Goal: Task Accomplishment & Management: Manage account settings

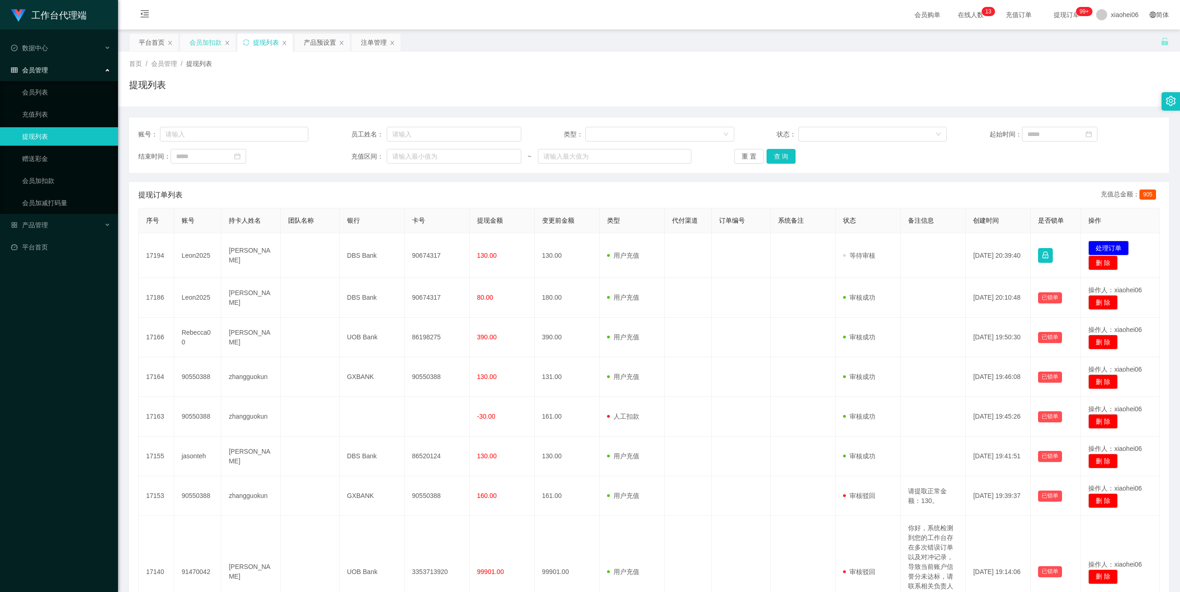
click at [200, 41] on div "会员加扣款" at bounding box center [205, 43] width 32 height 18
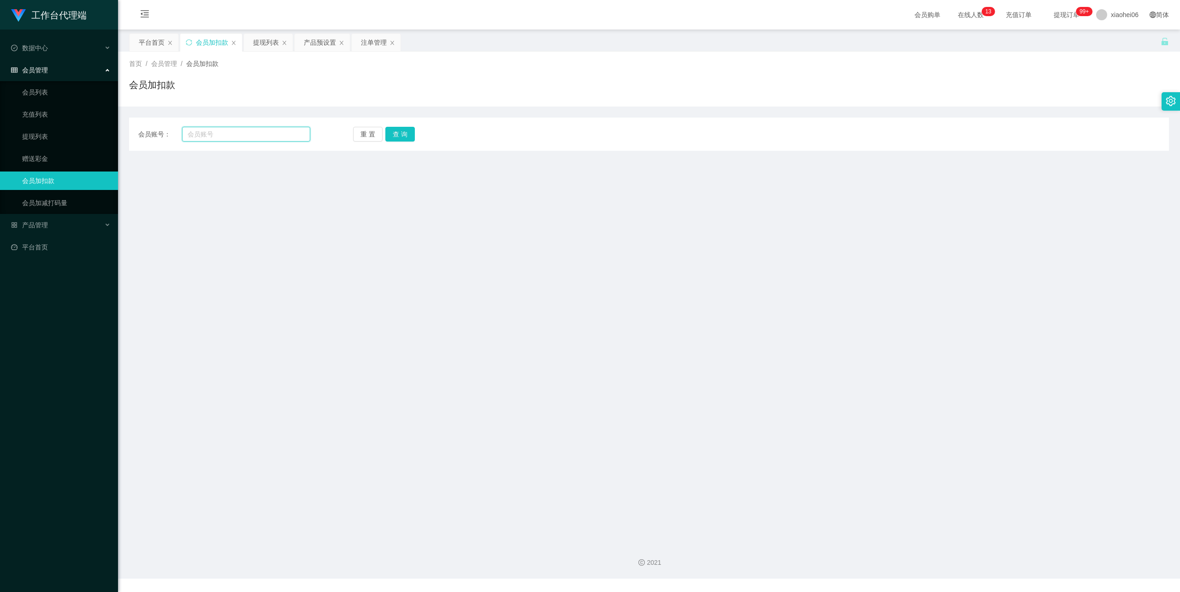
drag, startPoint x: 226, startPoint y: 137, endPoint x: 242, endPoint y: 132, distance: 17.4
click at [227, 136] on input "text" at bounding box center [246, 134] width 128 height 15
paste input "Rebecca00"
type input "Rebecca00"
click at [400, 136] on button "查 询" at bounding box center [400, 134] width 30 height 15
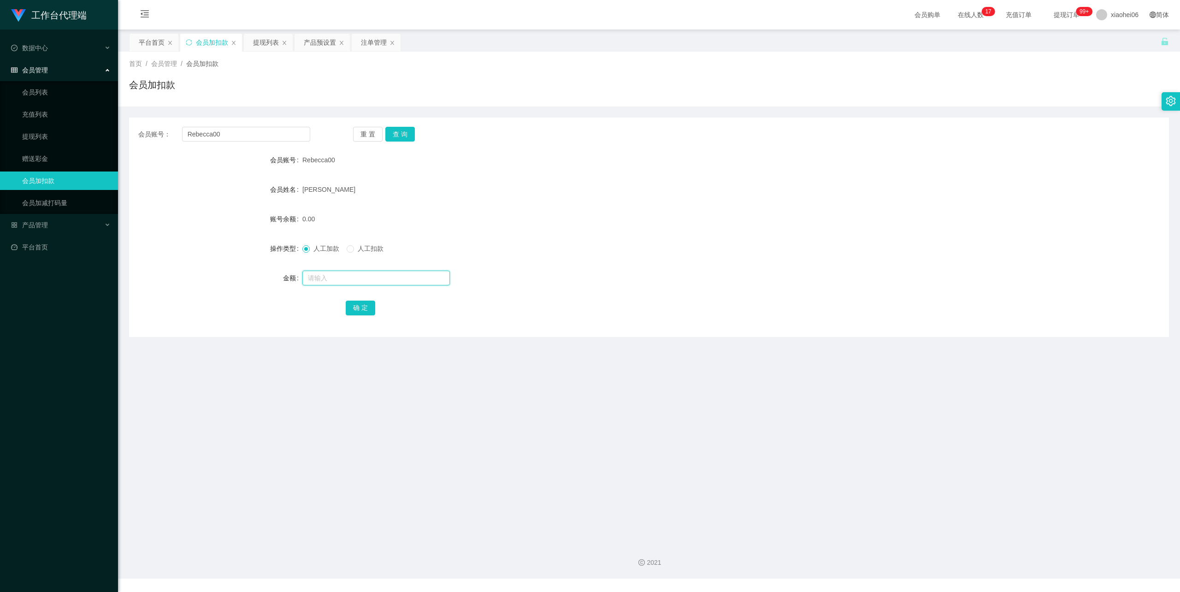
click at [338, 281] on input "text" at bounding box center [376, 278] width 148 height 15
type input "176"
click at [367, 306] on button "确 定" at bounding box center [361, 308] width 30 height 15
drag, startPoint x: 737, startPoint y: 222, endPoint x: 1023, endPoint y: 53, distance: 332.9
click at [738, 222] on div "176.00" at bounding box center [605, 219] width 607 height 18
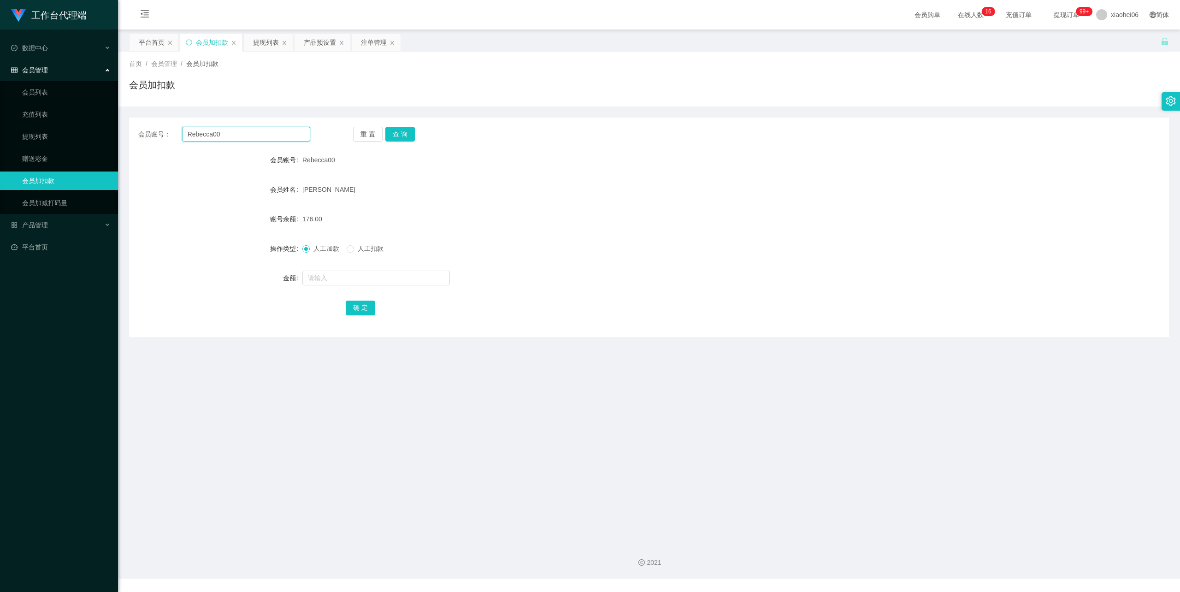
drag, startPoint x: 224, startPoint y: 136, endPoint x: 137, endPoint y: 132, distance: 86.7
click at [138, 132] on div "会员账号： Rebecca00" at bounding box center [224, 134] width 172 height 15
type input "123456789000"
drag, startPoint x: 399, startPoint y: 133, endPoint x: 405, endPoint y: 167, distance: 34.6
click at [399, 133] on button "查 询" at bounding box center [400, 134] width 30 height 15
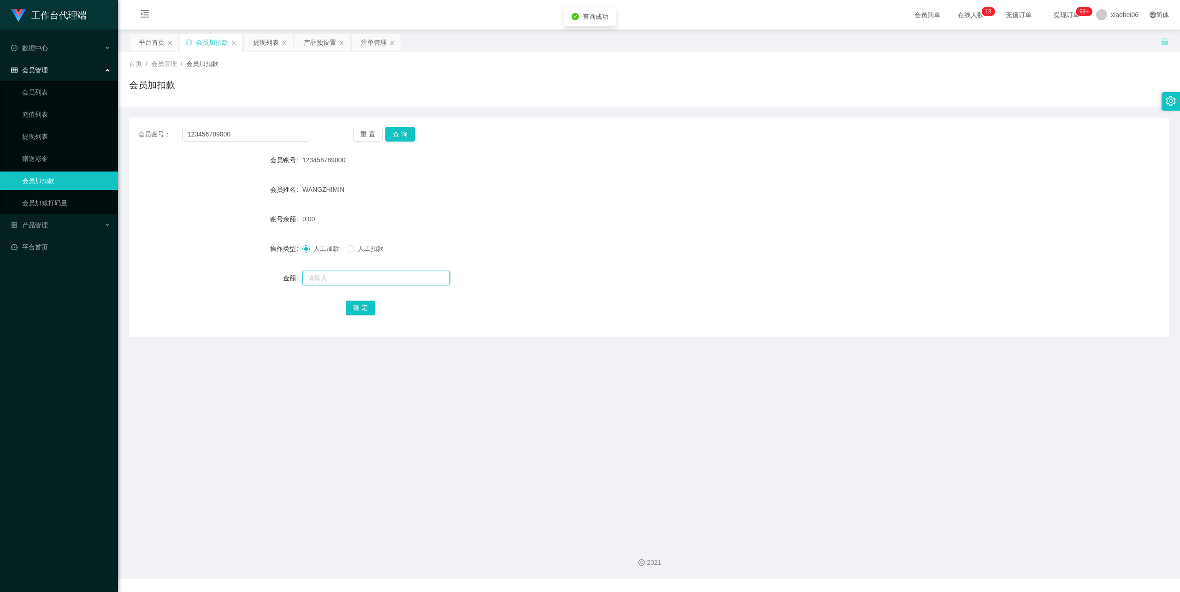
click at [369, 282] on input "text" at bounding box center [376, 278] width 148 height 15
click at [372, 272] on input "text" at bounding box center [376, 278] width 148 height 15
type input "72"
click at [364, 301] on button "确 定" at bounding box center [361, 308] width 30 height 15
drag, startPoint x: 134, startPoint y: 419, endPoint x: 135, endPoint y: 413, distance: 6.1
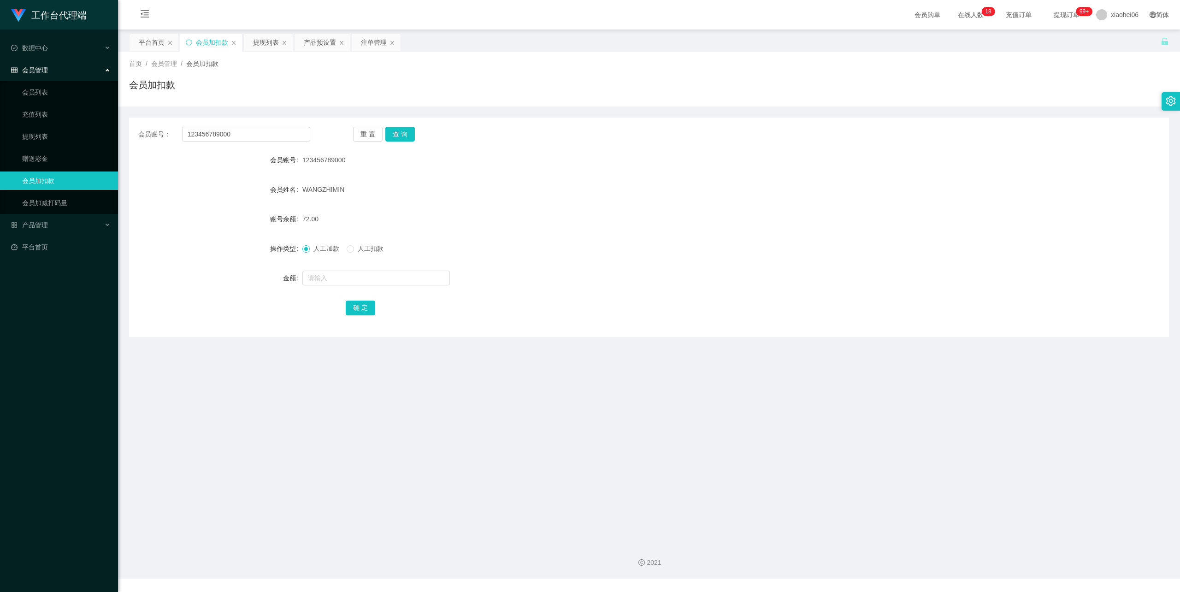
click at [134, 419] on main "关闭左侧 关闭右侧 关闭其它 刷新页面 平台首页 会员加扣款 提现列表 产品预设置 注单管理 首页 / 会员管理 / 会员加扣款 / 会员加扣款 会员账号： …" at bounding box center [649, 283] width 1062 height 506
click at [174, 234] on form "会员账号 123456789000 会员姓名 WANGZHIMIN 账号余额 72.00 操作类型 人工加款 人工扣款 金额 确 定" at bounding box center [649, 234] width 1040 height 166
drag, startPoint x: 251, startPoint y: 127, endPoint x: 176, endPoint y: 134, distance: 75.0
click at [137, 130] on div "会员账号： 123456789000 重 置 查 询" at bounding box center [649, 134] width 1040 height 15
paste input "8655353"
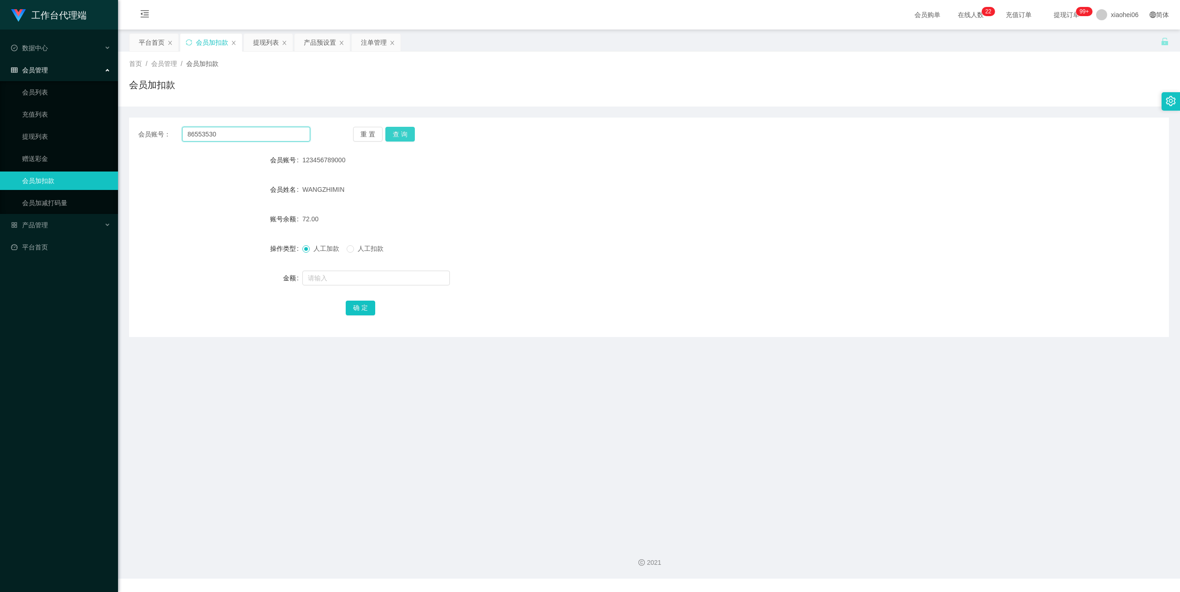
type input "86553530"
click at [385, 134] on button "查 询" at bounding box center [400, 134] width 30 height 15
click at [347, 273] on input "text" at bounding box center [376, 278] width 148 height 15
type input "56"
click at [360, 309] on button "确 定" at bounding box center [361, 308] width 30 height 15
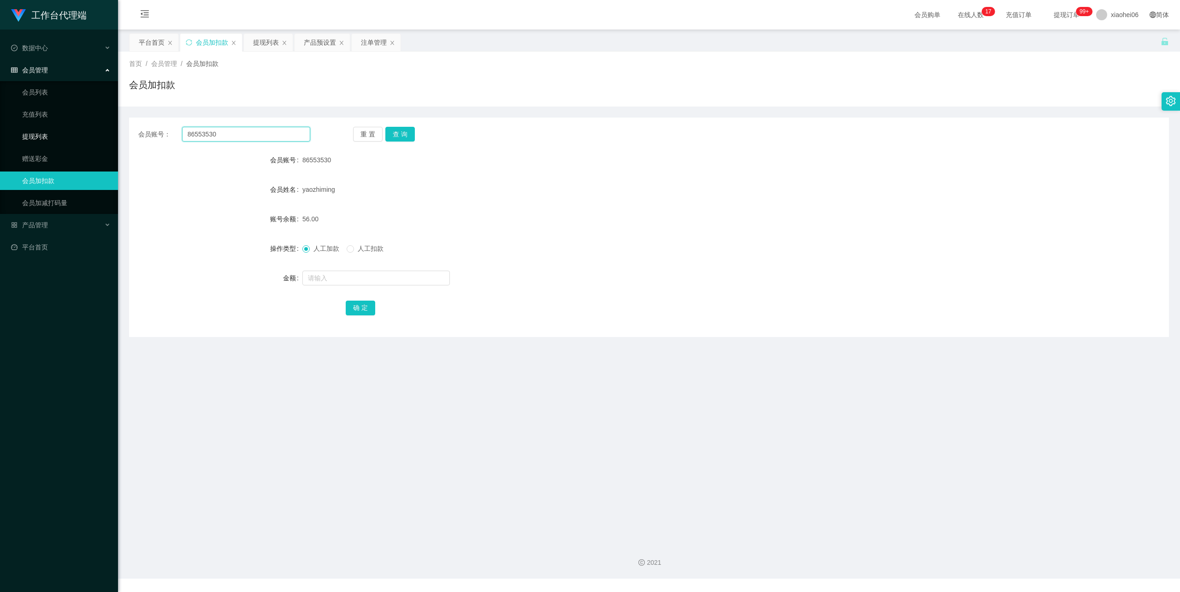
drag, startPoint x: 224, startPoint y: 136, endPoint x: 117, endPoint y: 130, distance: 107.2
click at [117, 130] on section "工作台代理端 数据中心 会员管理 会员列表 充值列表 提现列表 赠送彩金 会员加扣款 会员加减打码量 产品管理 平台首页 保存配置 重置配置 整体风格设置 主…" at bounding box center [590, 289] width 1180 height 579
paste input "90550388"
type input "90550388"
click at [396, 131] on button "查 询" at bounding box center [400, 134] width 30 height 15
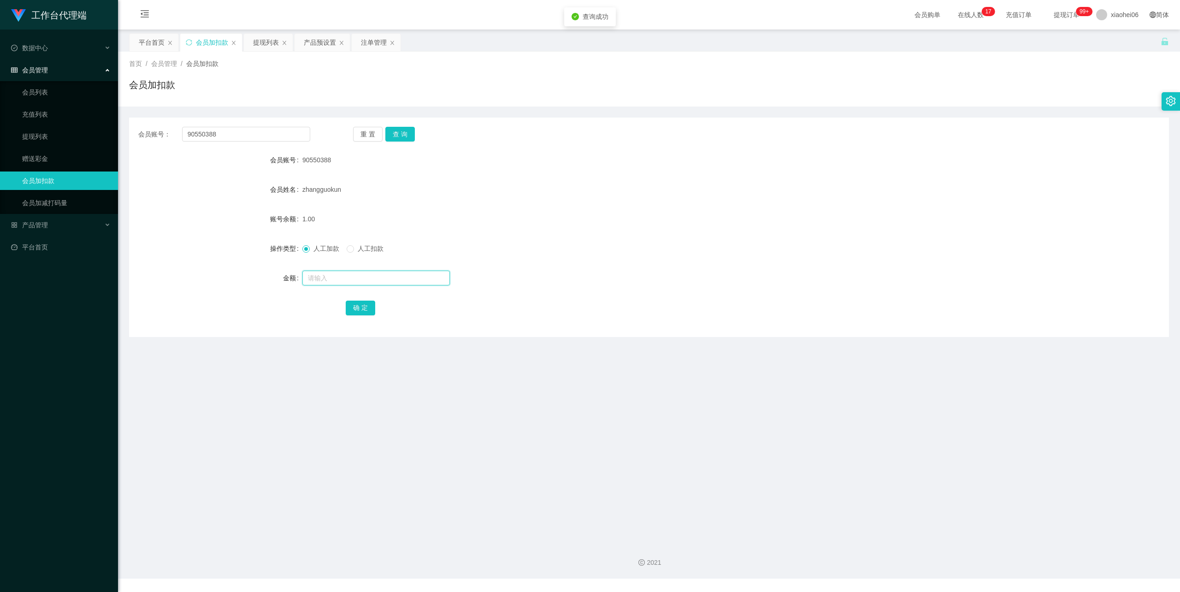
click at [348, 279] on input "text" at bounding box center [376, 278] width 148 height 15
type input "56"
click at [353, 303] on button "确 定" at bounding box center [361, 308] width 30 height 15
drag, startPoint x: 230, startPoint y: 135, endPoint x: 144, endPoint y: 131, distance: 85.3
click at [145, 131] on div "会员账号： 90550388" at bounding box center [224, 134] width 172 height 15
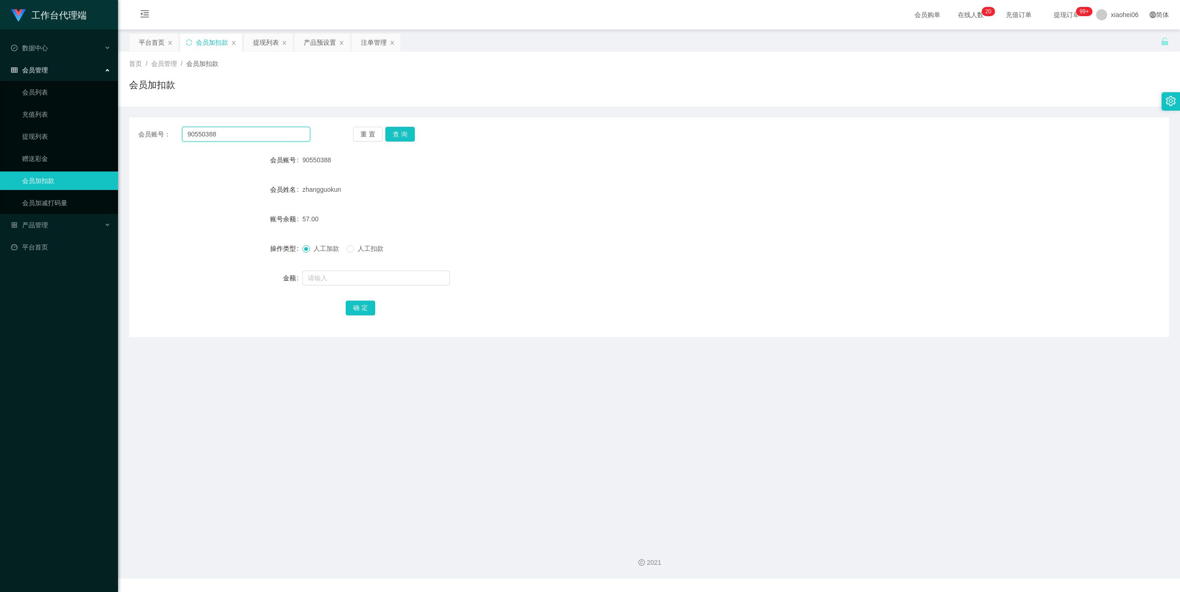
paste input "jasonteh"
type input "jasonteh"
drag, startPoint x: 407, startPoint y: 130, endPoint x: 399, endPoint y: 130, distance: 8.8
click at [407, 130] on button "查 询" at bounding box center [400, 134] width 30 height 15
click at [336, 279] on input "text" at bounding box center [376, 278] width 148 height 15
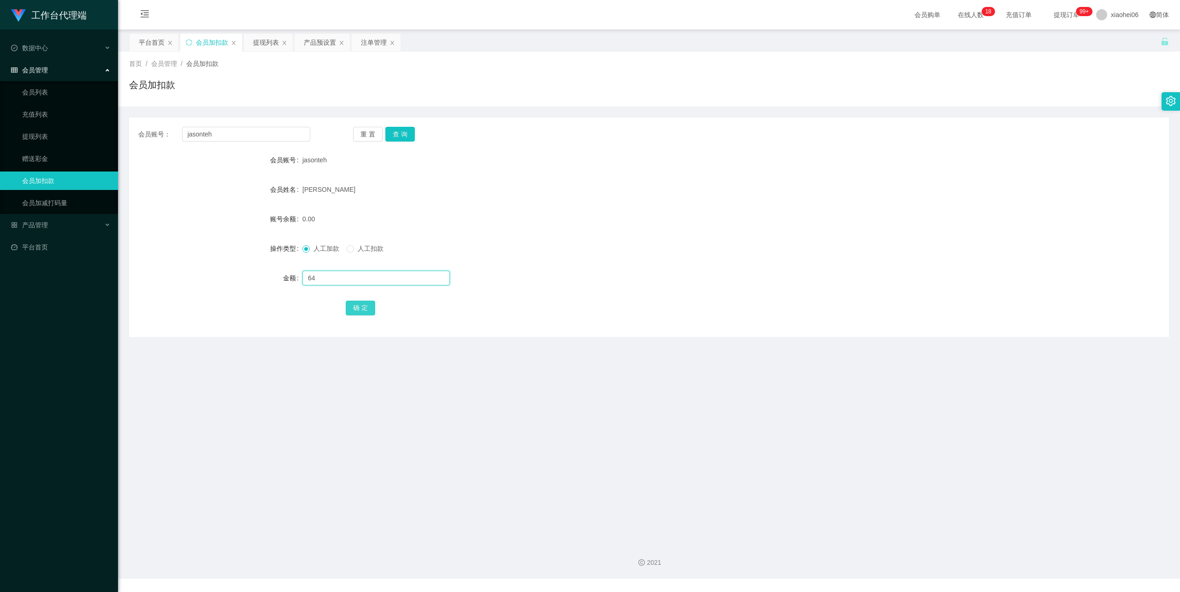
type input "64"
click at [356, 301] on button "确 定" at bounding box center [361, 308] width 30 height 15
drag, startPoint x: 555, startPoint y: 227, endPoint x: 924, endPoint y: 44, distance: 411.5
click at [556, 225] on div "64.00" at bounding box center [605, 219] width 607 height 18
click at [128, 133] on main "关闭左侧 关闭右侧 关闭其它 刷新页面 平台首页 会员加扣款 提现列表 产品预设置 注单管理 首页 / 会员管理 / 会员加扣款 / 会员加扣款 会员账号： …" at bounding box center [649, 283] width 1062 height 506
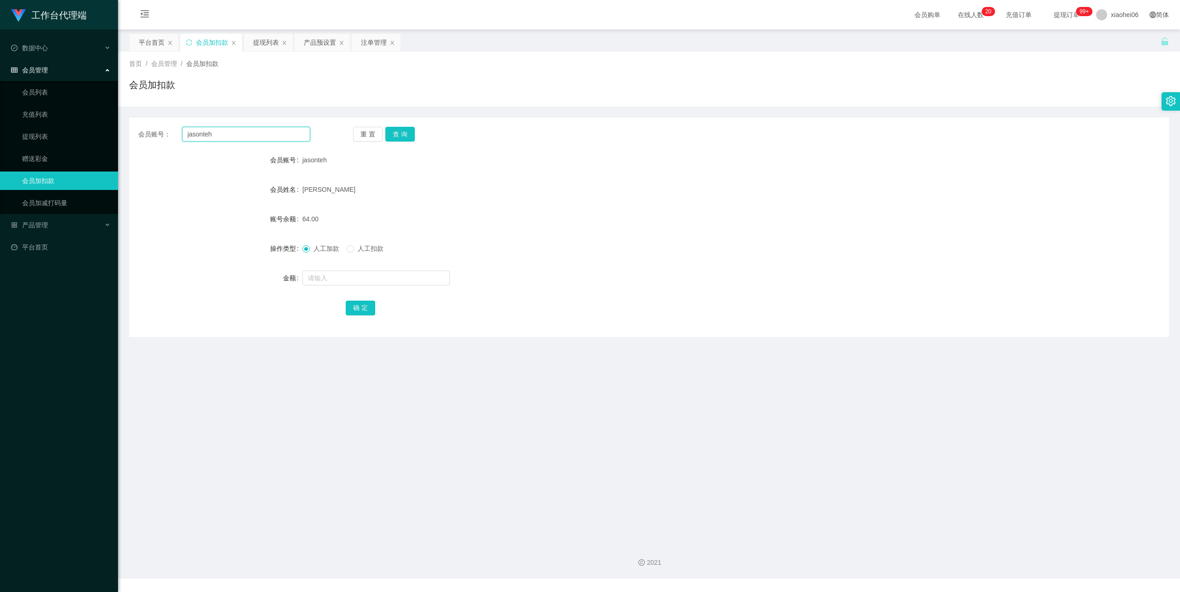
paste input "lim456"
type input "lim456"
drag, startPoint x: 404, startPoint y: 133, endPoint x: 385, endPoint y: 145, distance: 21.7
click at [404, 133] on button "查 询" at bounding box center [400, 134] width 30 height 15
click at [338, 281] on input "text" at bounding box center [376, 278] width 148 height 15
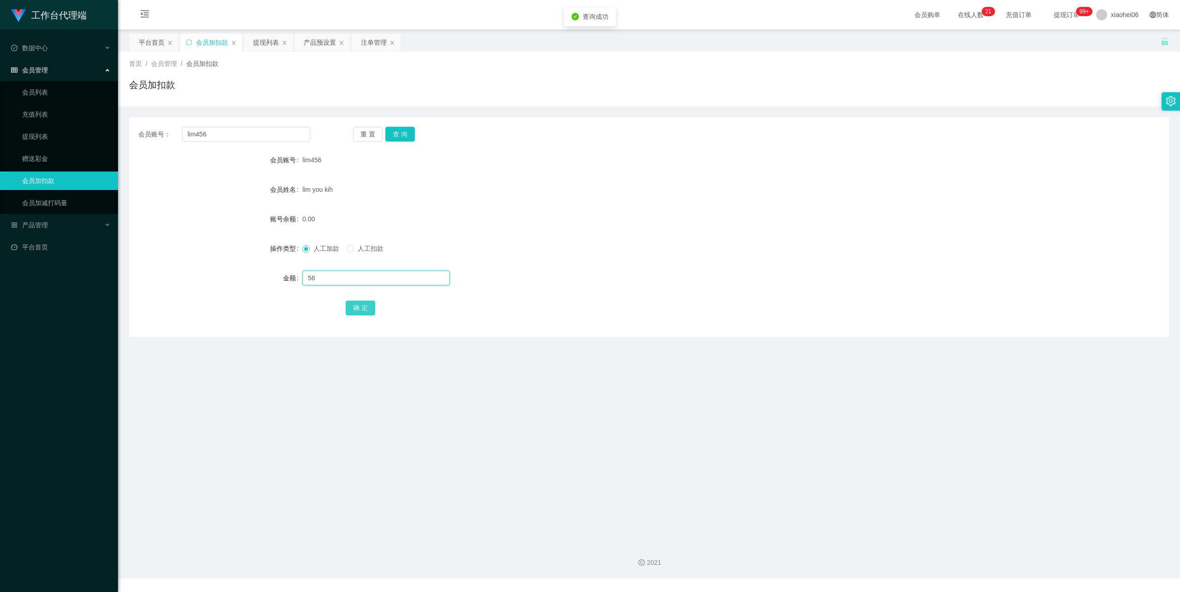
type input "56"
click at [359, 312] on button "确 定" at bounding box center [361, 308] width 30 height 15
click at [639, 257] on form "会员账号 lim456 会员姓名 lim you kih 账号余额 56.00 操作类型 人工加款 人工扣款 金额 确 定" at bounding box center [649, 234] width 1040 height 166
drag, startPoint x: 476, startPoint y: 190, endPoint x: 313, endPoint y: 105, distance: 183.7
click at [470, 183] on div "lim you kih" at bounding box center [605, 189] width 607 height 18
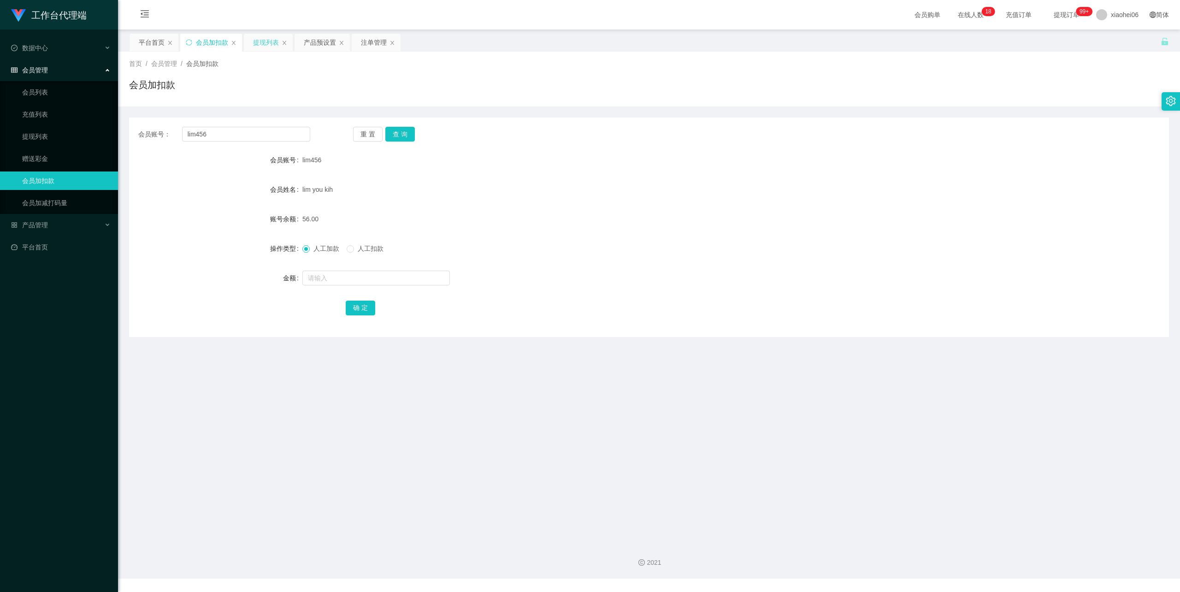
click at [262, 40] on div "提现列表" at bounding box center [266, 43] width 26 height 18
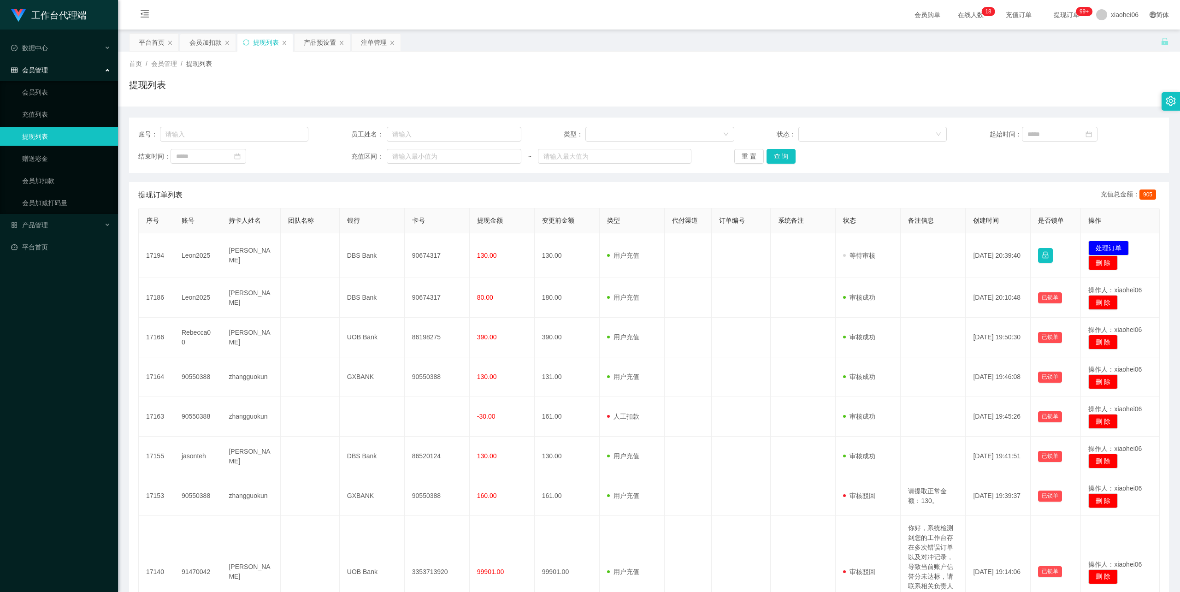
click at [589, 82] on div "提现列表" at bounding box center [649, 88] width 1040 height 21
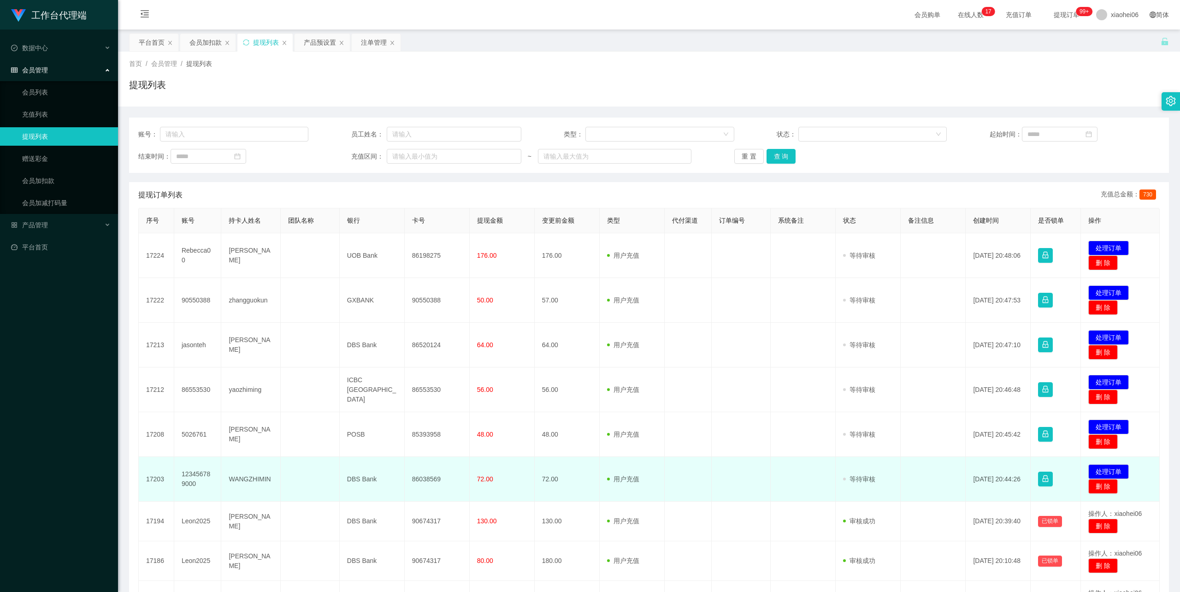
click at [248, 478] on td "WANGZHIMIN" at bounding box center [250, 479] width 59 height 45
copy td "WANGZHIMIN"
click at [361, 478] on td "DBS Bank" at bounding box center [372, 479] width 65 height 45
click at [419, 478] on td "86038569" at bounding box center [437, 479] width 65 height 45
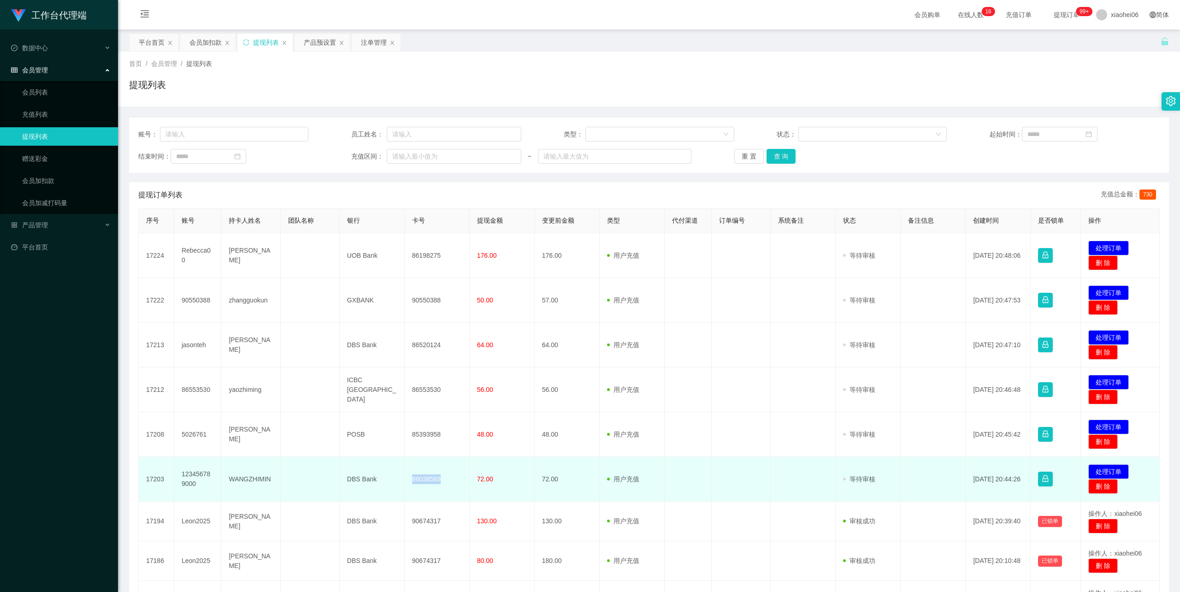
click at [419, 478] on td "86038569" at bounding box center [437, 479] width 65 height 45
copy td "86038569"
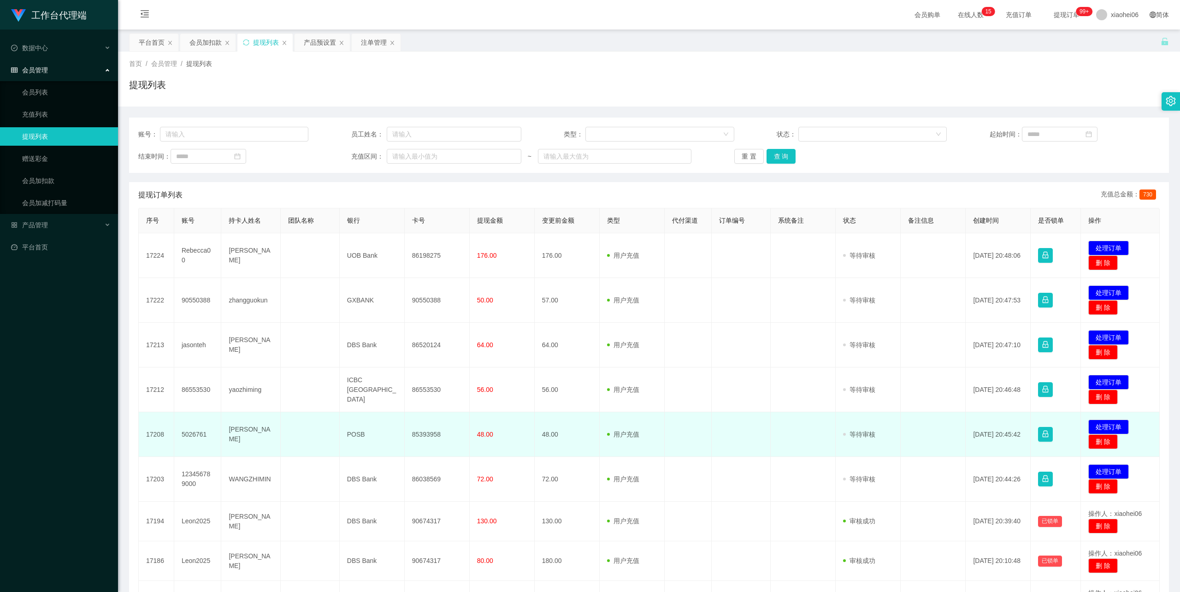
click at [252, 436] on td "[PERSON_NAME]" at bounding box center [250, 434] width 59 height 45
copy td "[PERSON_NAME]"
click at [433, 436] on td "85393958" at bounding box center [437, 434] width 65 height 45
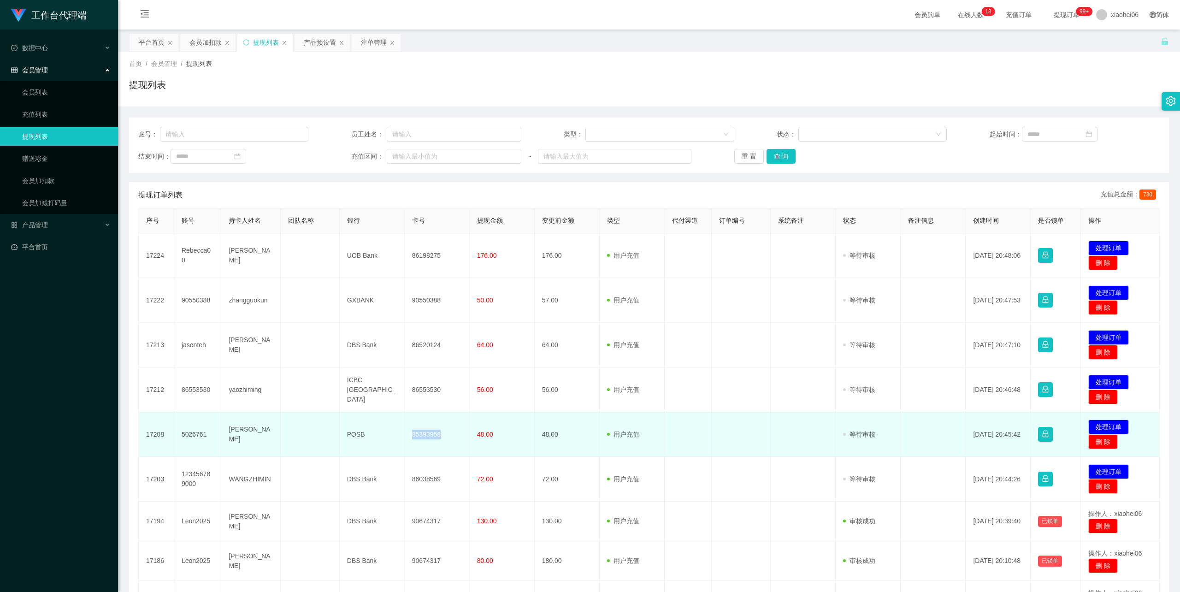
click at [433, 436] on td "85393958" at bounding box center [437, 434] width 65 height 45
copy td "85393958"
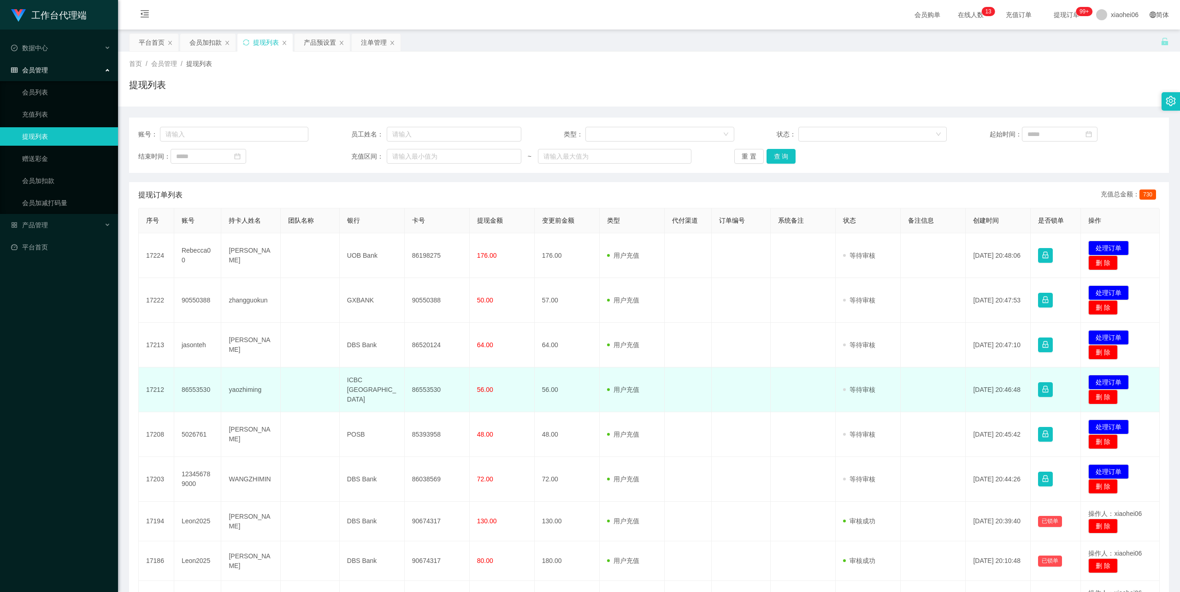
click at [246, 389] on td "yaozhiming" at bounding box center [250, 389] width 59 height 45
copy td "yaozhiming"
click at [430, 384] on td "86553530" at bounding box center [437, 389] width 65 height 45
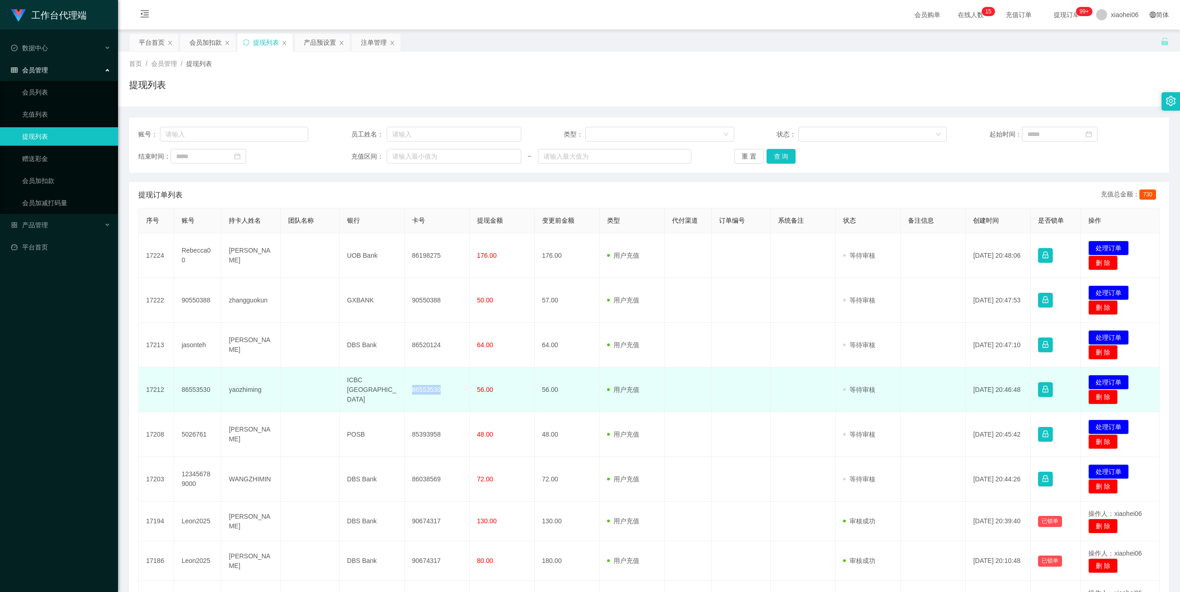
copy td "86553530"
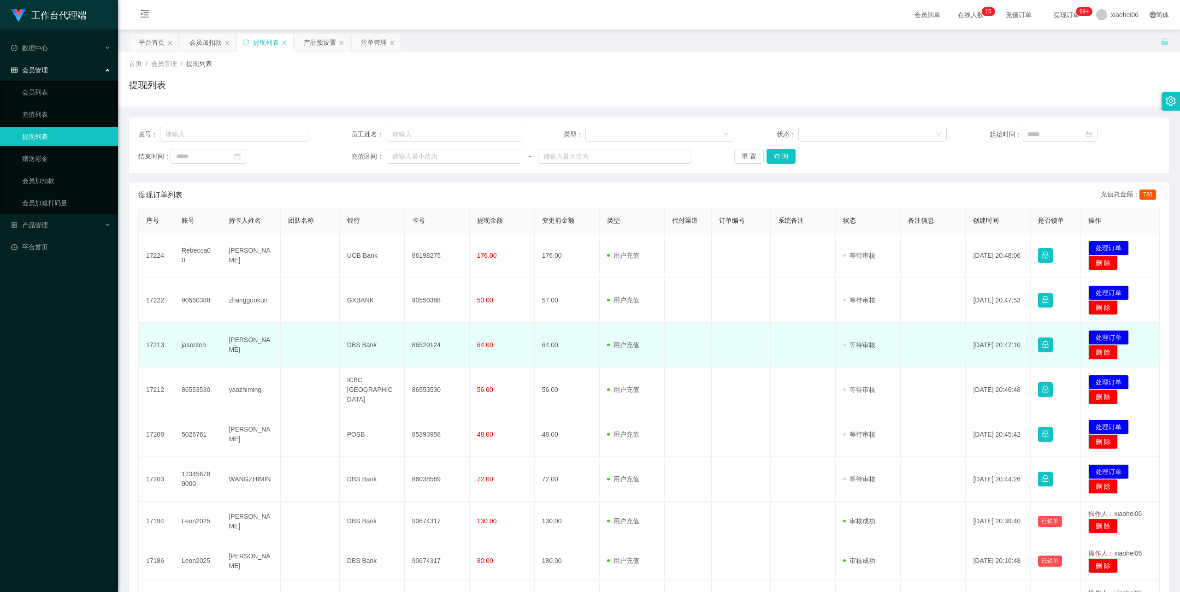
click at [235, 345] on td "[PERSON_NAME]" at bounding box center [250, 345] width 59 height 45
copy td "[PERSON_NAME]"
click at [431, 342] on td "86520124" at bounding box center [437, 345] width 65 height 45
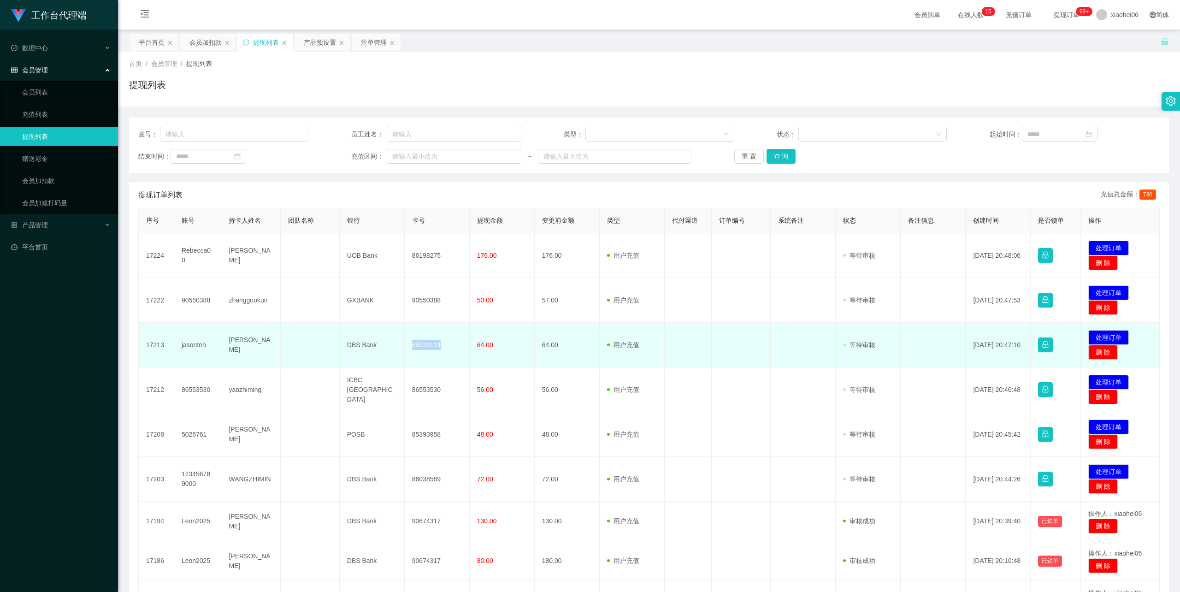
copy td "86520124"
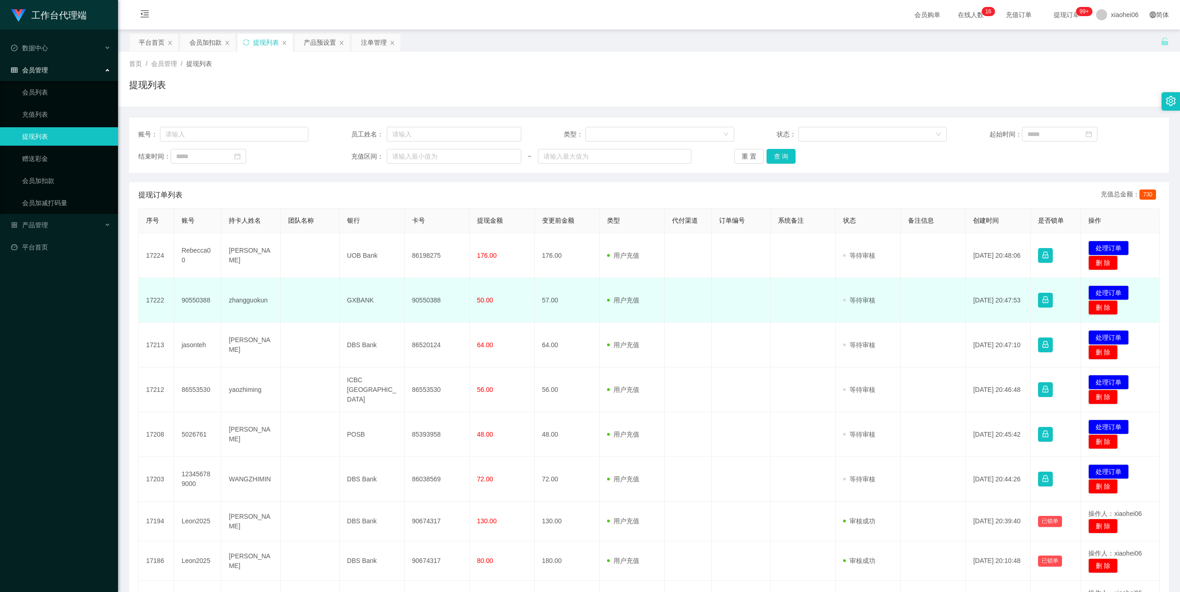
click at [254, 300] on td "zhangguokun" at bounding box center [250, 300] width 59 height 45
copy td "zhangguokun"
click at [417, 299] on td "90550388" at bounding box center [437, 300] width 65 height 45
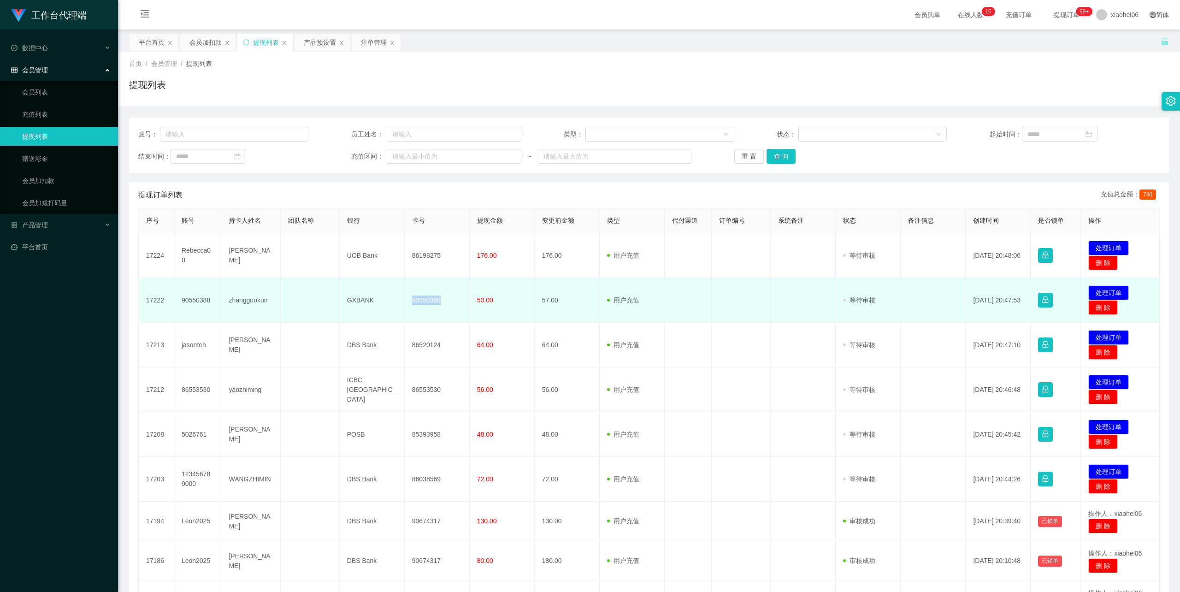
copy td "90550388"
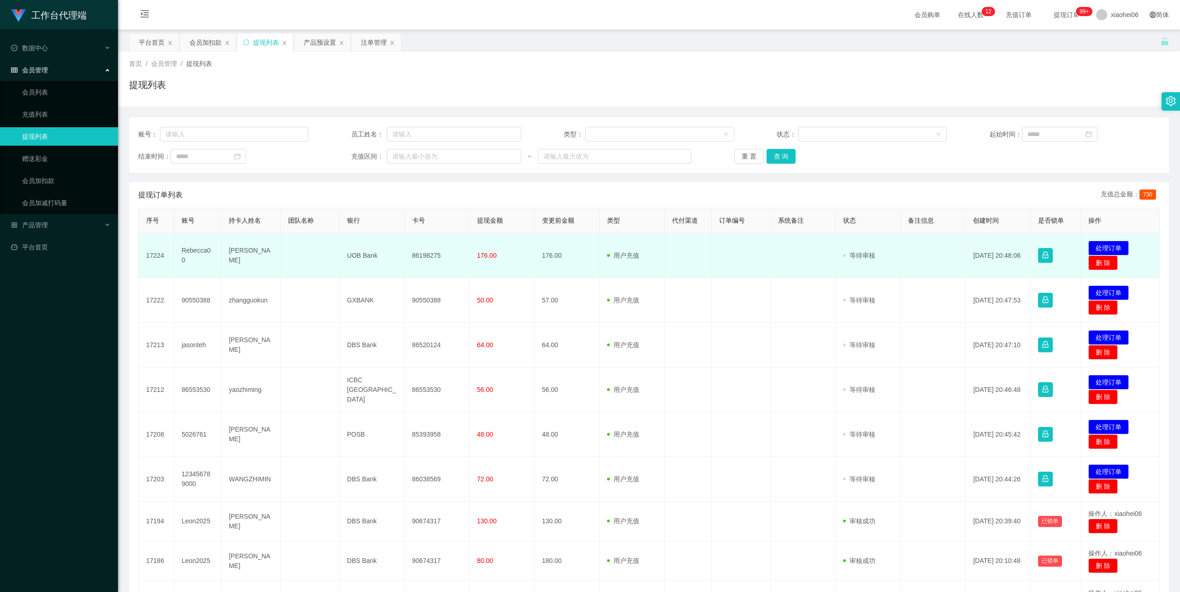
click at [241, 251] on td "[PERSON_NAME]" at bounding box center [250, 255] width 59 height 45
click at [244, 254] on td "[PERSON_NAME]" at bounding box center [250, 255] width 59 height 45
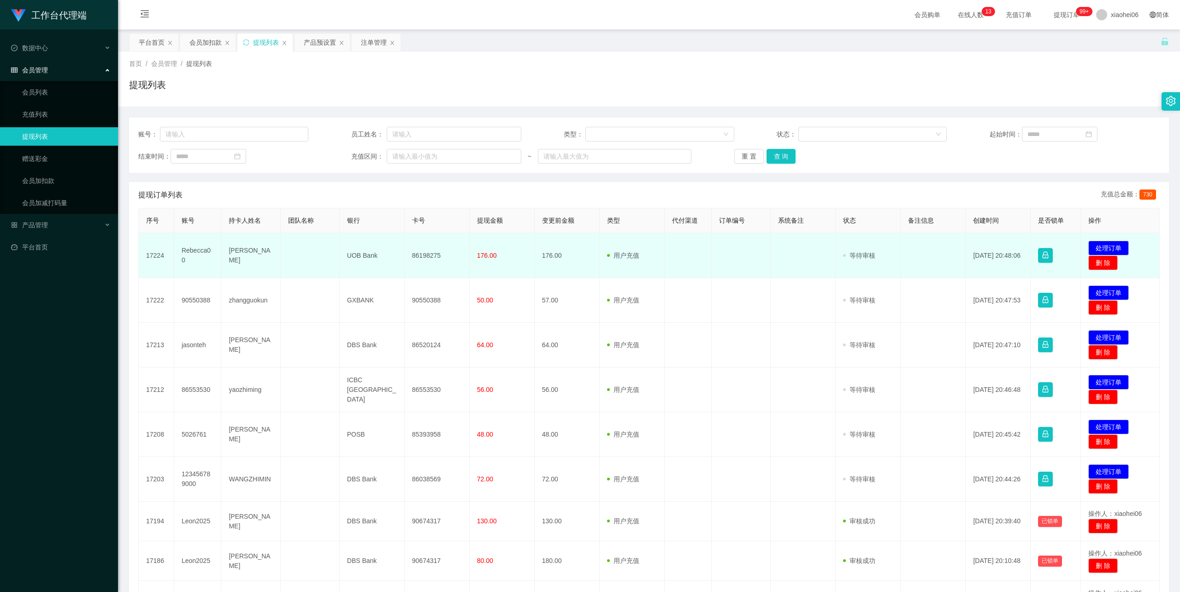
click at [422, 251] on td "86198275" at bounding box center [437, 255] width 65 height 45
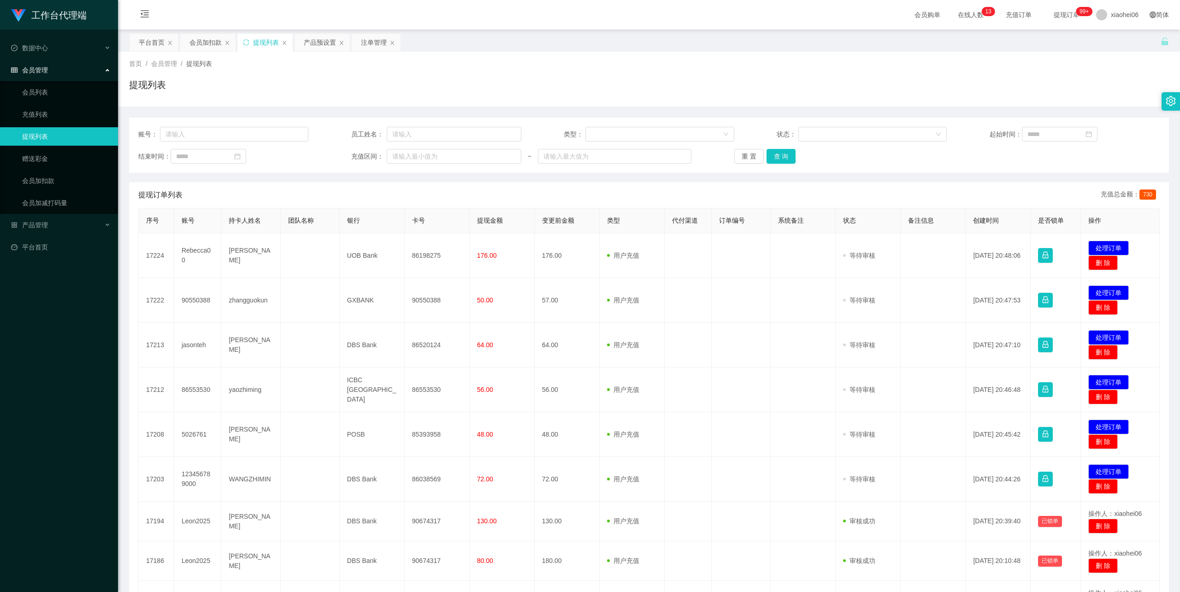
click at [583, 181] on div "账号： 员工姓名： 类型： 状态： 起始时间： 结束时间： 充值区间： ~ 重 置 查 询 提现订单列表 充值总金额： 730 序号 账号 持卡人姓名 团队名…" at bounding box center [649, 404] width 1040 height 572
click at [305, 77] on div "首页 / 会员管理 / 提现列表 / 提现列表" at bounding box center [649, 79] width 1040 height 40
click at [315, 38] on div "产品预设置" at bounding box center [320, 43] width 32 height 18
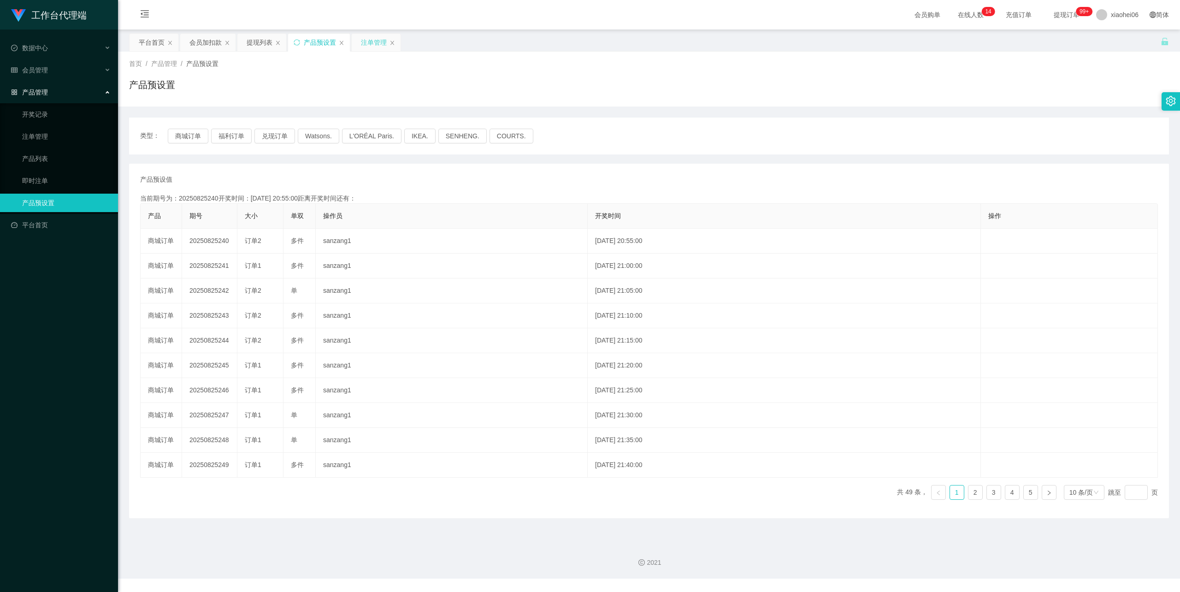
click at [386, 39] on div "注单管理" at bounding box center [374, 43] width 26 height 18
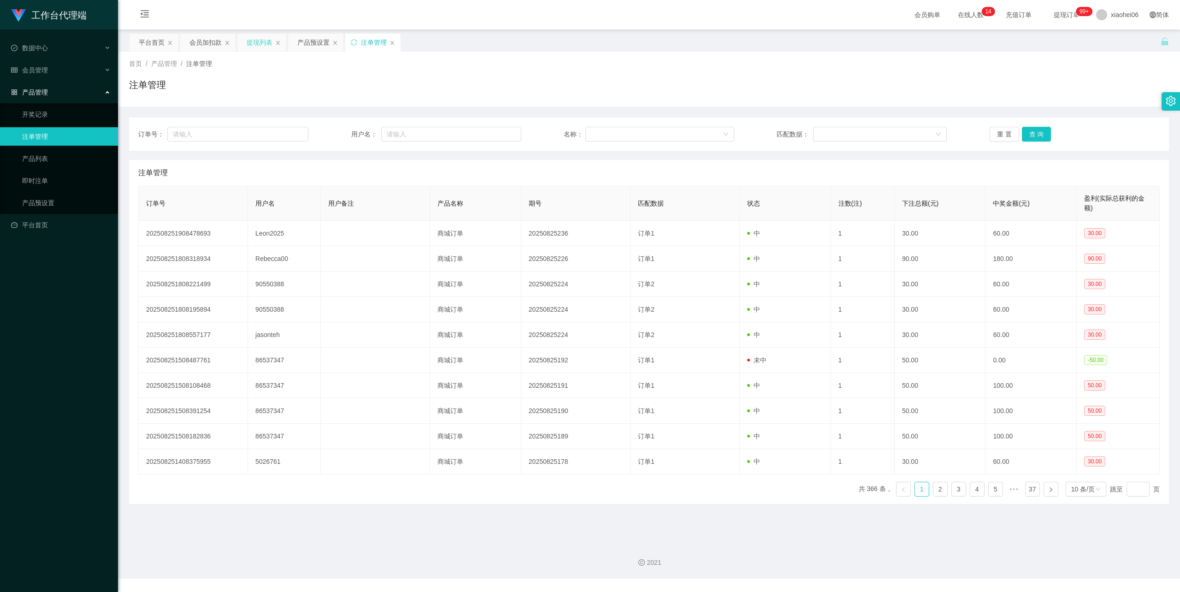
click at [262, 37] on div "提现列表" at bounding box center [260, 43] width 26 height 18
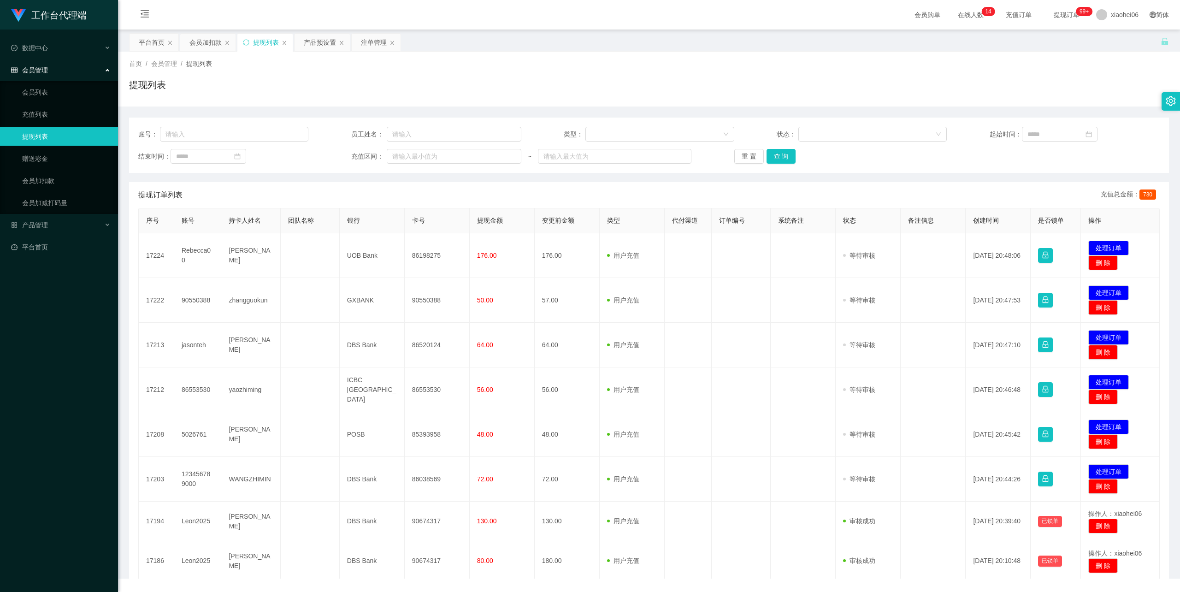
click at [215, 30] on main "关闭左侧 关闭右侧 关闭其它 刷新页面 平台首页 会员加扣款 提现列表 产品预设置 注单管理 首页 / 会员管理 / 提现列表 / 提现列表 订单号： 用户名…" at bounding box center [649, 283] width 1062 height 506
click at [211, 34] on div "会员加扣款" at bounding box center [205, 43] width 32 height 18
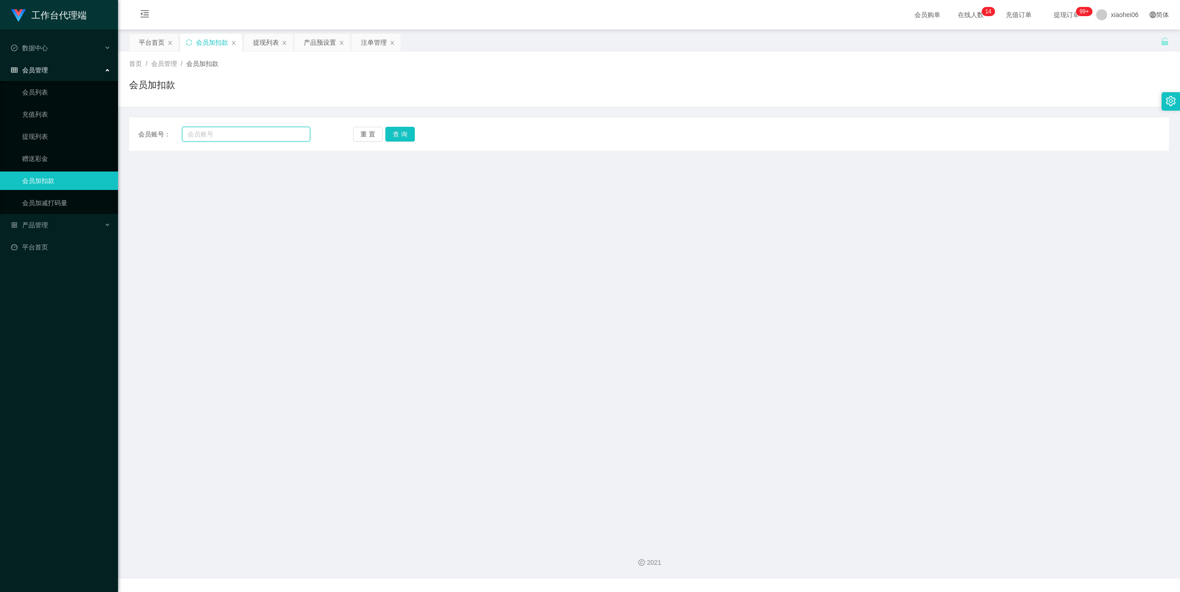
click at [210, 137] on input "text" at bounding box center [246, 134] width 128 height 15
paste input "lim456"
type input "lim456"
click at [399, 137] on button "查 询" at bounding box center [400, 134] width 30 height 15
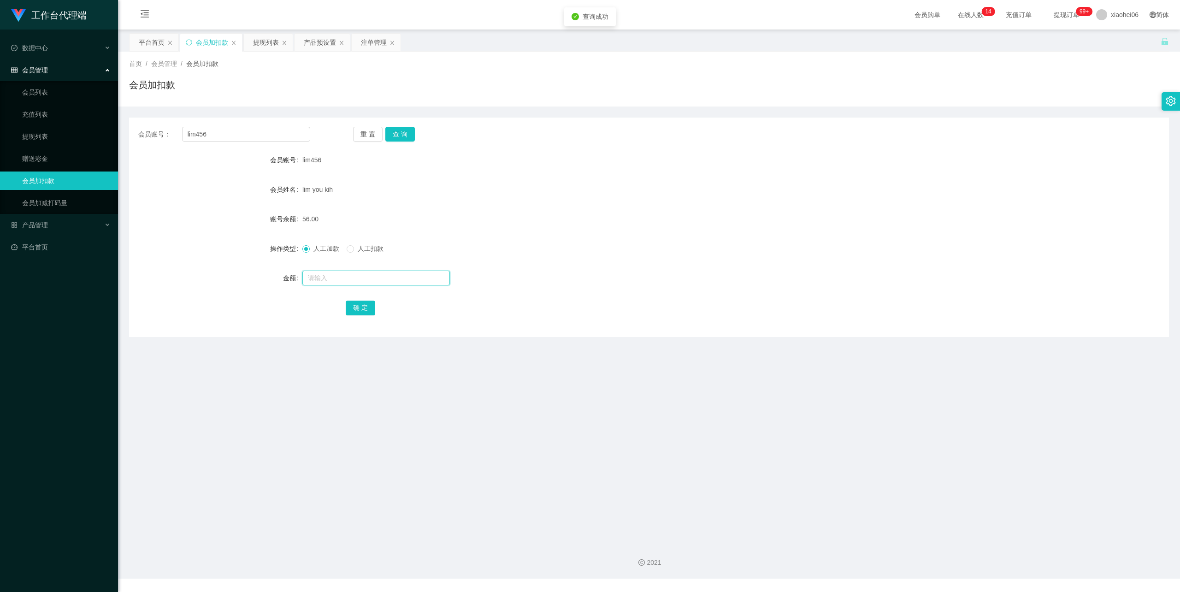
click at [348, 276] on input "text" at bounding box center [376, 278] width 148 height 15
type input "16"
click at [358, 315] on button "确 定" at bounding box center [361, 308] width 30 height 15
click at [362, 303] on button "确 定" at bounding box center [361, 308] width 30 height 15
click at [436, 307] on div "确 定" at bounding box center [649, 307] width 607 height 18
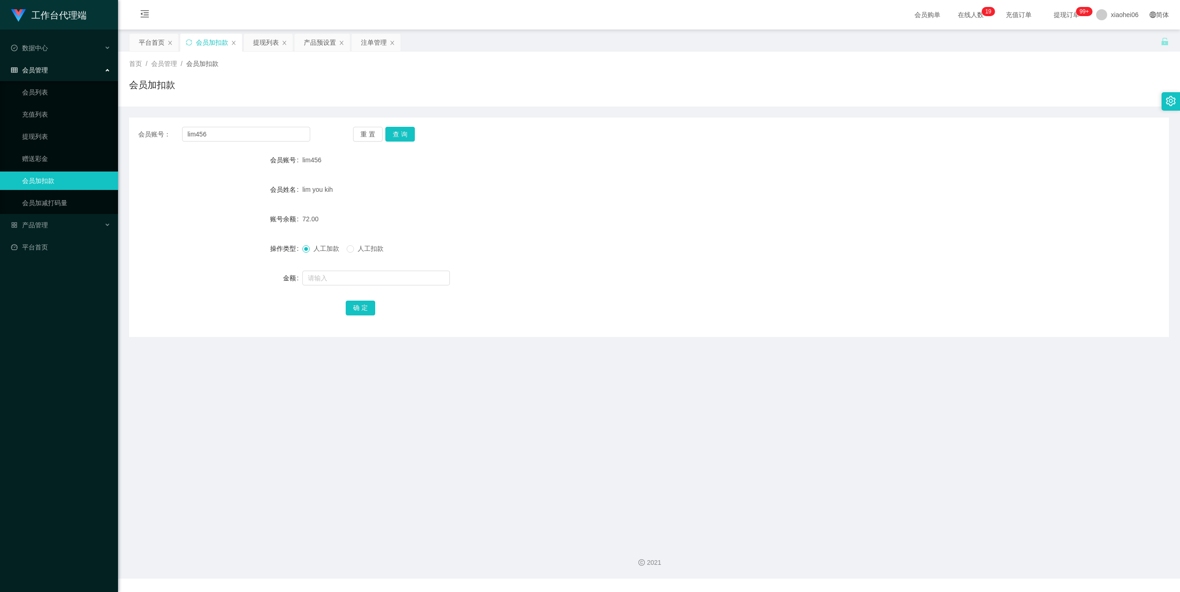
click at [274, 409] on main "关闭左侧 关闭右侧 关闭其它 刷新页面 平台首页 会员加扣款 提现列表 产品预设置 注单管理 首页 / 会员管理 / 会员加扣款 / 会员加扣款 会员账号： …" at bounding box center [649, 283] width 1062 height 506
click at [266, 38] on div "提现列表" at bounding box center [266, 43] width 26 height 18
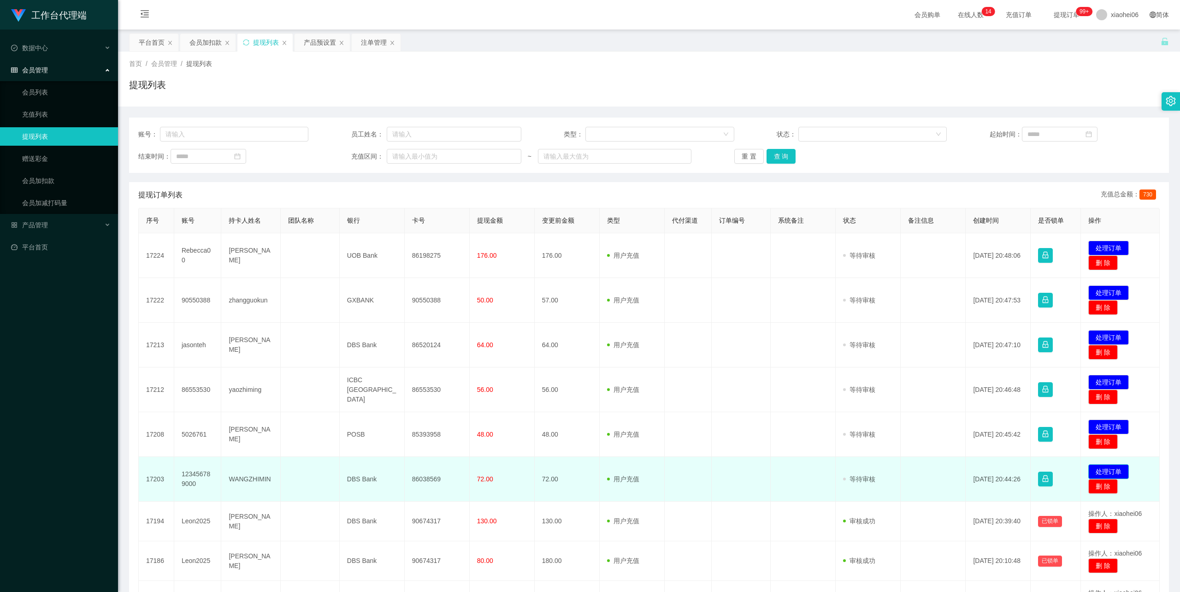
click at [1116, 471] on button "处理订单" at bounding box center [1108, 471] width 41 height 15
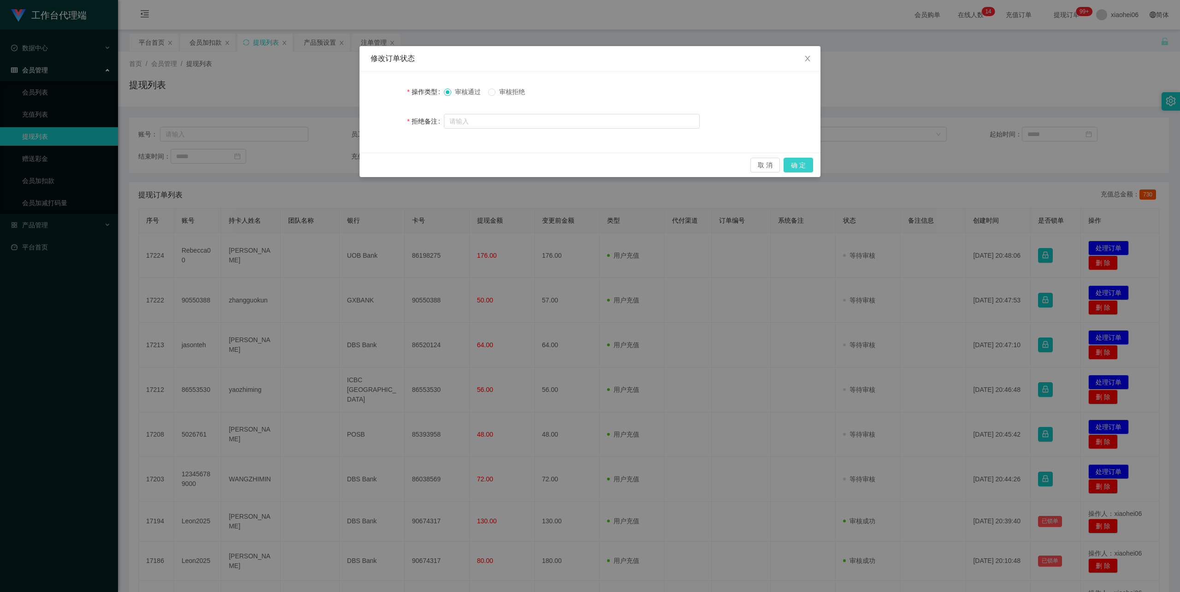
click at [797, 161] on button "确 定" at bounding box center [799, 165] width 30 height 15
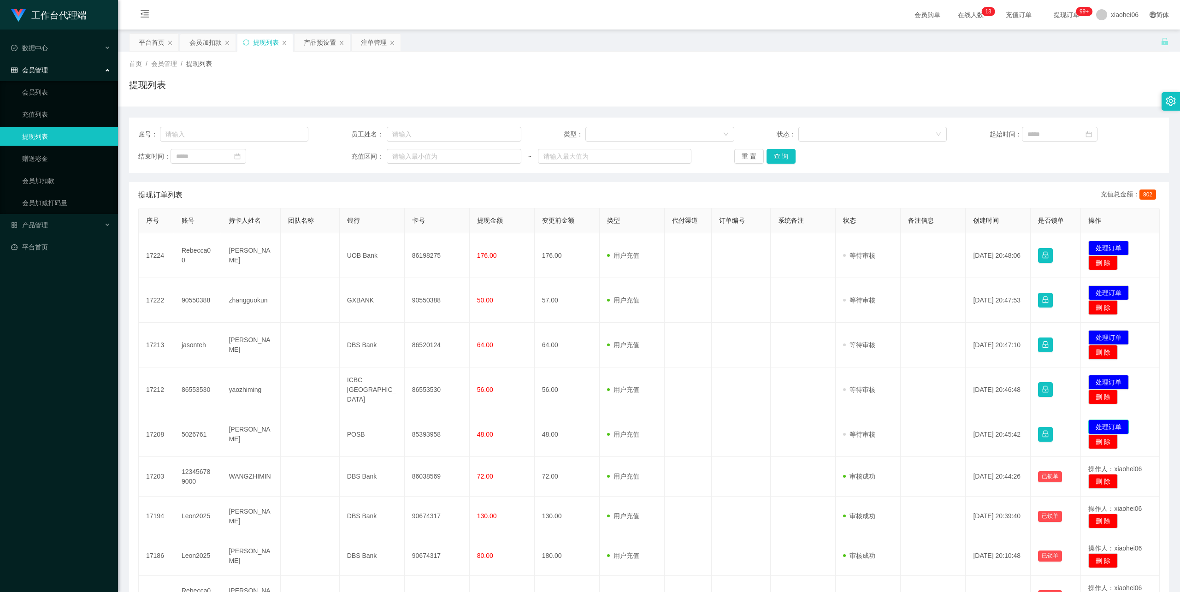
drag, startPoint x: 1112, startPoint y: 425, endPoint x: 1106, endPoint y: 420, distance: 7.3
click at [1112, 425] on button "处理订单" at bounding box center [1108, 426] width 41 height 15
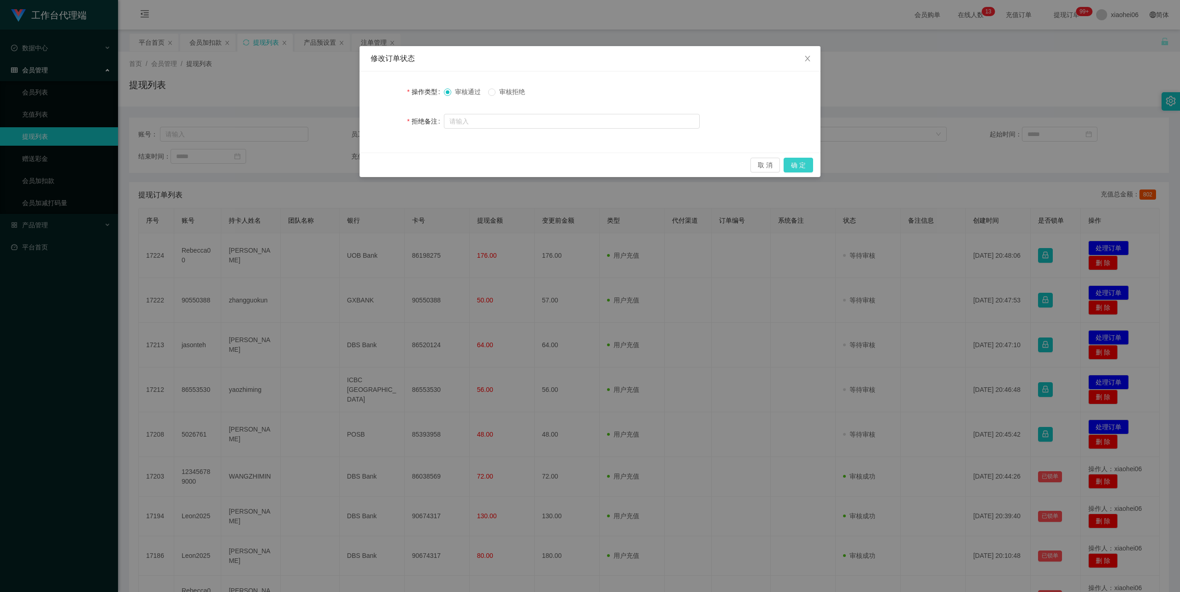
click at [801, 161] on button "确 定" at bounding box center [799, 165] width 30 height 15
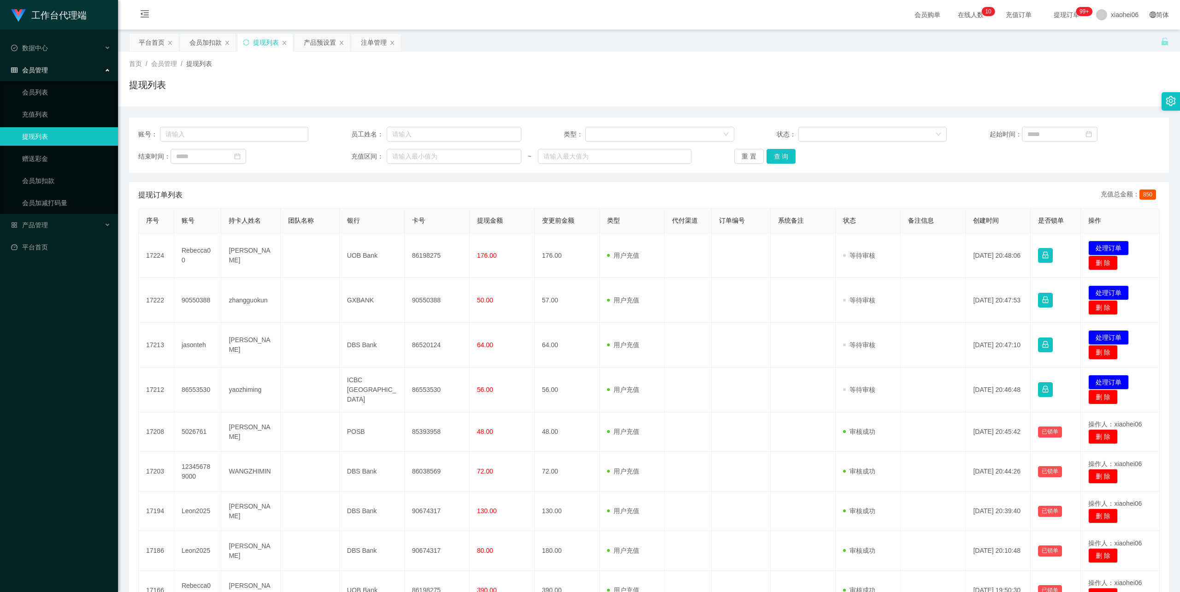
click at [632, 184] on div "提现订单列表 充值总金额： 850" at bounding box center [649, 195] width 1022 height 26
click at [608, 182] on div "提现订单列表 充值总金额： 850" at bounding box center [649, 195] width 1022 height 26
click at [624, 189] on div "提现订单列表 充值总金额： 850" at bounding box center [649, 195] width 1022 height 26
click at [585, 192] on div "提现订单列表 充值总金额： 850" at bounding box center [649, 195] width 1022 height 26
click at [589, 190] on div "提现订单列表 充值总金额： 850" at bounding box center [649, 195] width 1022 height 26
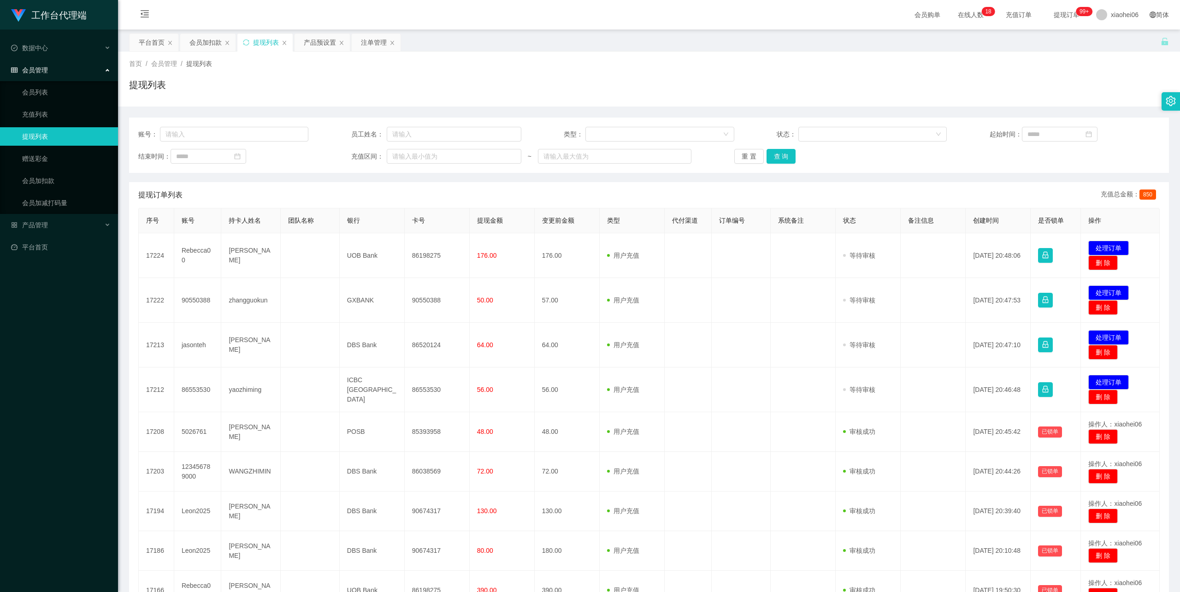
click at [715, 180] on div "账号： 员工姓名： 类型： 状态： 起始时间： 结束时间： 充值区间： ~ 重 置 查 询 提现订单列表 充值总金额： 850 序号 账号 持卡人姓名 团队名…" at bounding box center [649, 399] width 1040 height 562
click at [697, 95] on div "提现列表" at bounding box center [649, 88] width 1040 height 21
click at [736, 82] on div "提现列表" at bounding box center [649, 88] width 1040 height 21
click at [218, 193] on div "提现订单列表 充值总金额： 850" at bounding box center [649, 195] width 1022 height 26
click at [267, 191] on div "提现订单列表 充值总金额： 850" at bounding box center [649, 195] width 1022 height 26
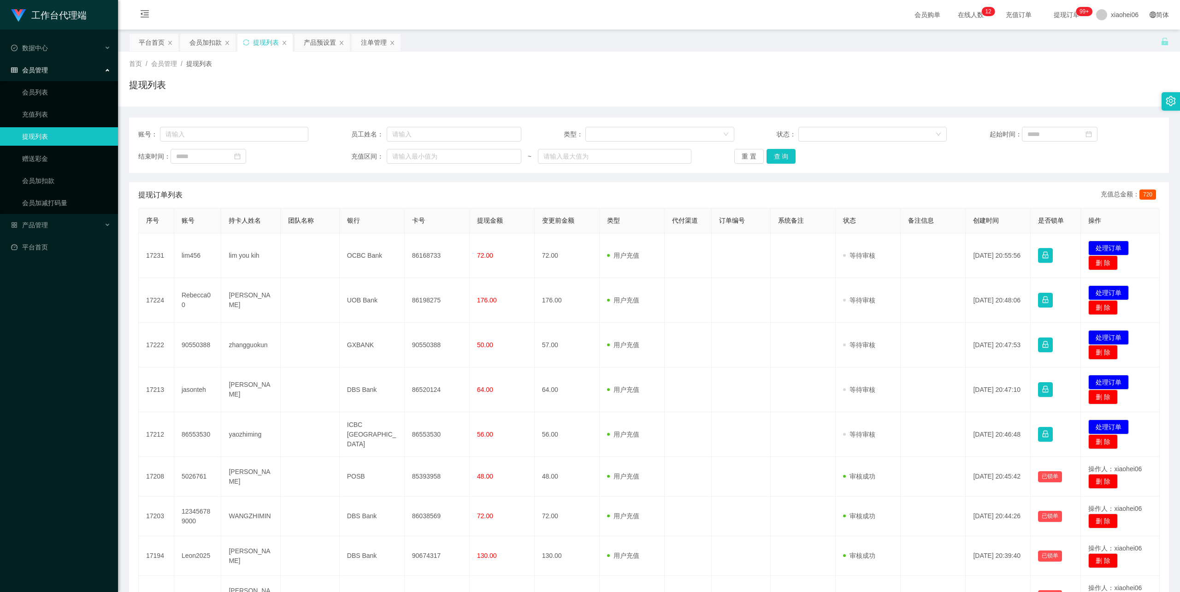
click at [1022, 160] on div "结束时间： 充值区间： ~ 重 置 查 询" at bounding box center [649, 156] width 1022 height 15
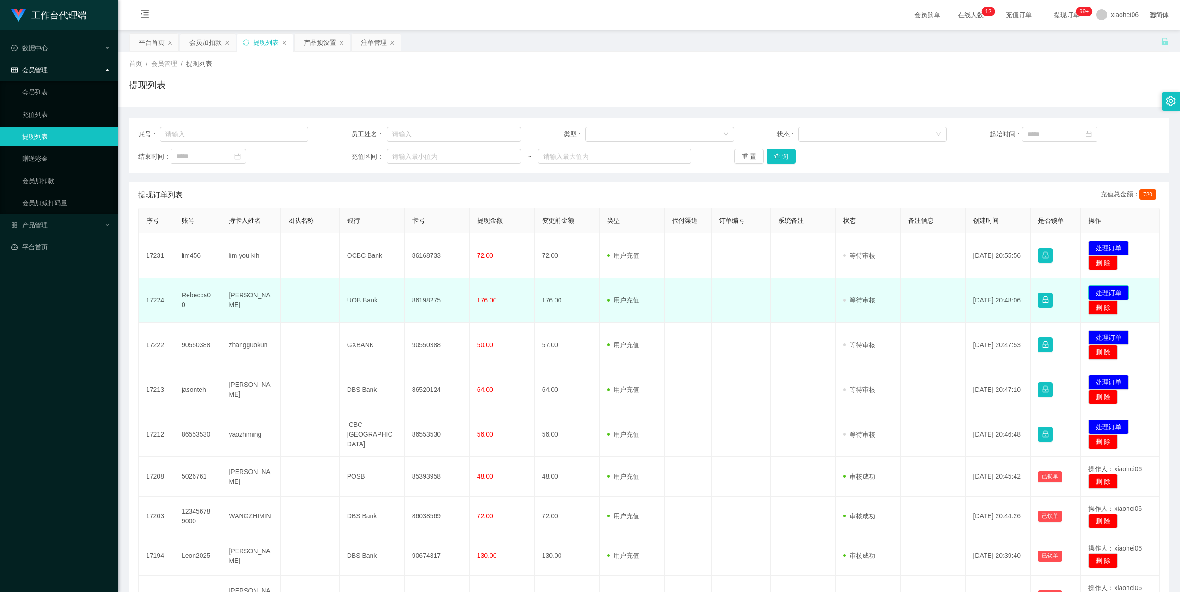
click at [1107, 292] on button "处理订单" at bounding box center [1108, 292] width 41 height 15
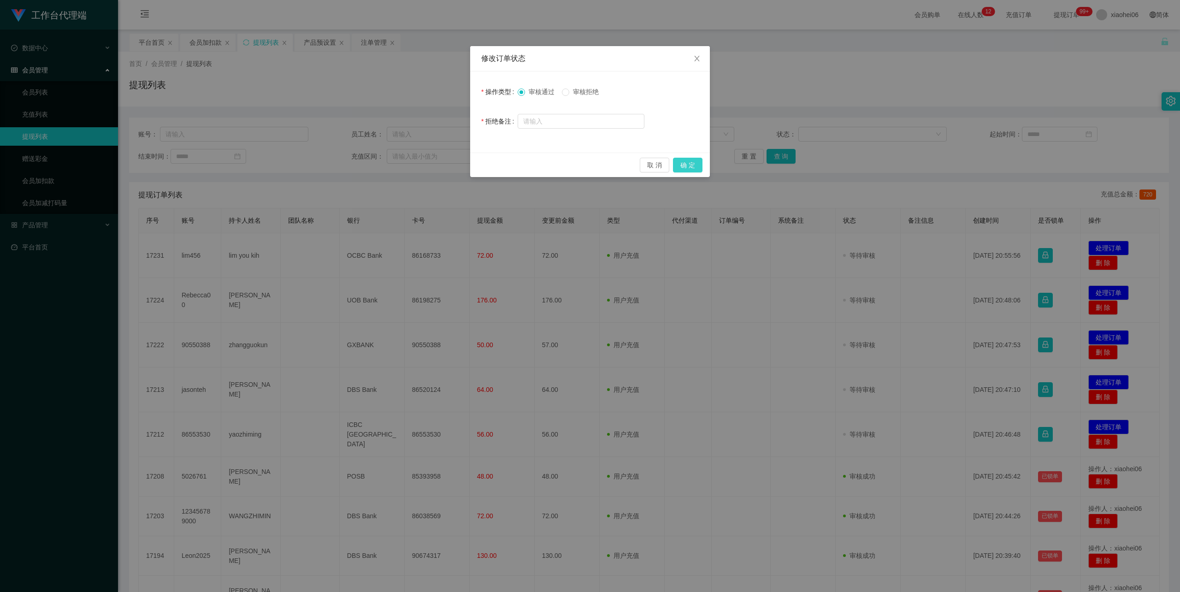
click at [691, 164] on button "确 定" at bounding box center [688, 165] width 30 height 15
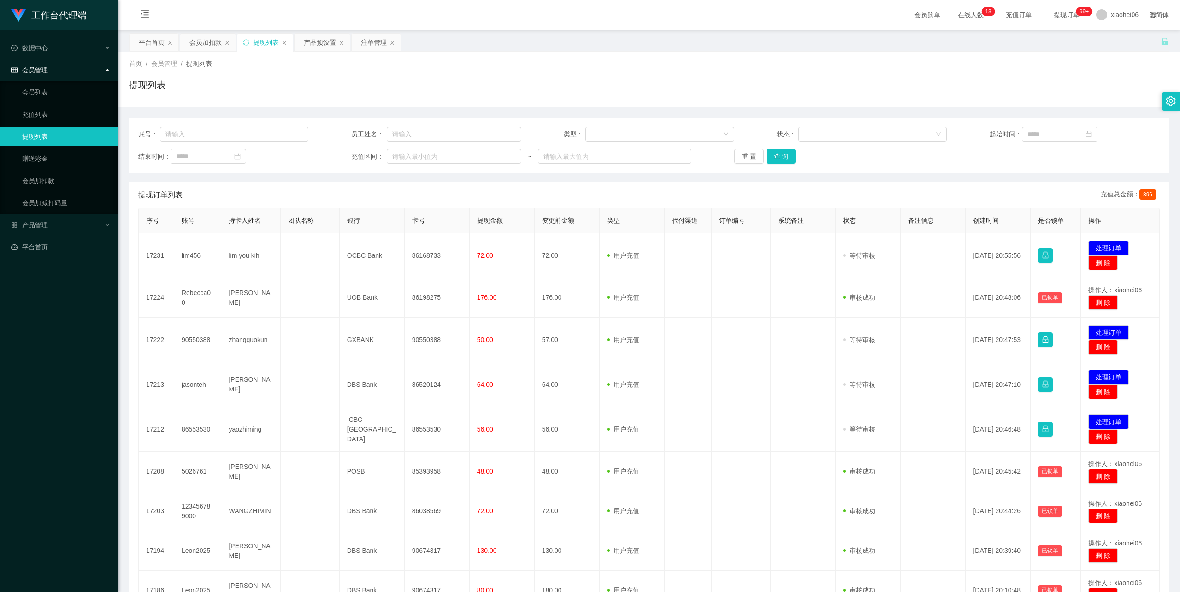
click at [1007, 71] on div "首页 / 会员管理 / 提现列表 / 提现列表" at bounding box center [649, 79] width 1040 height 40
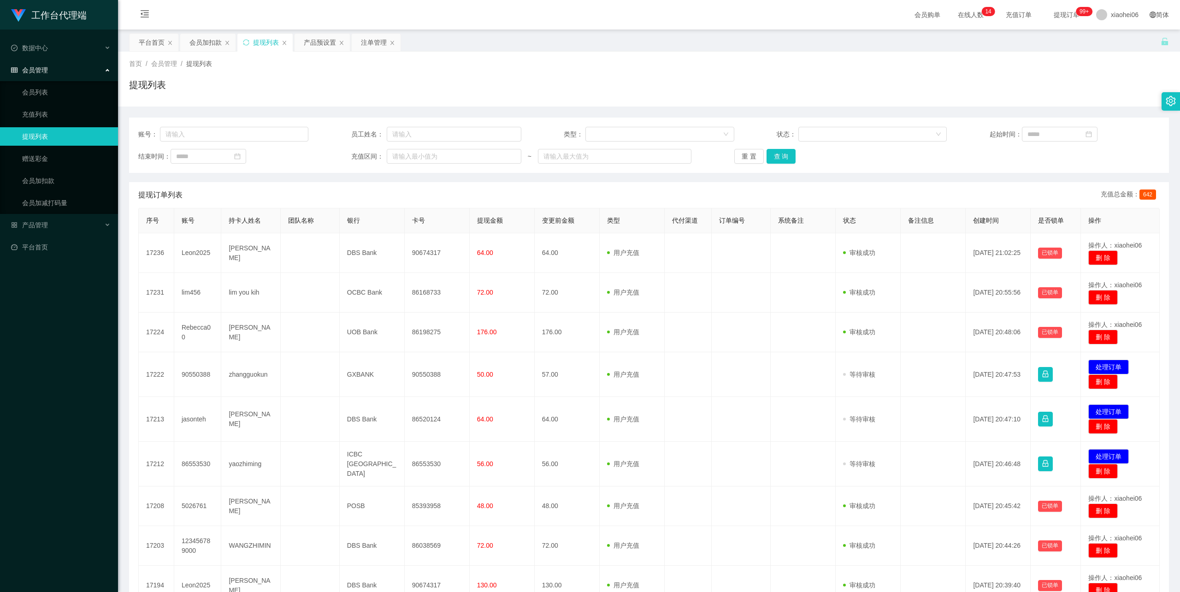
click at [341, 94] on div "提现列表" at bounding box center [649, 88] width 1040 height 21
click at [1005, 157] on div "结束时间： 充值区间： ~ 重 置 查 询" at bounding box center [649, 156] width 1022 height 15
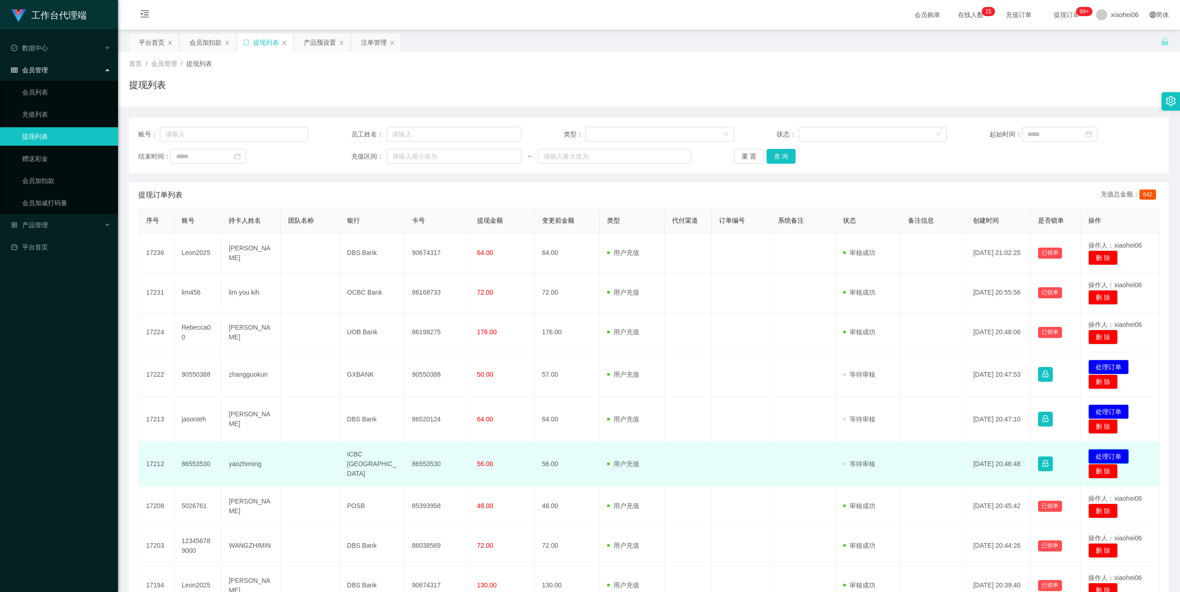
click at [1101, 456] on button "处理订单" at bounding box center [1108, 456] width 41 height 15
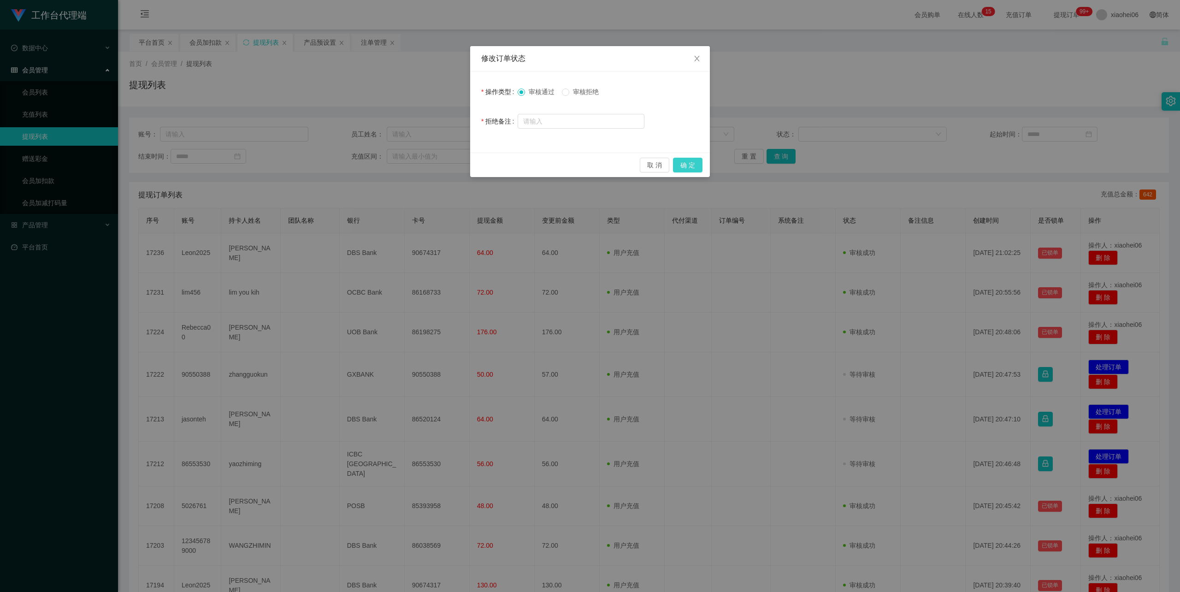
click at [689, 163] on button "确 定" at bounding box center [688, 165] width 30 height 15
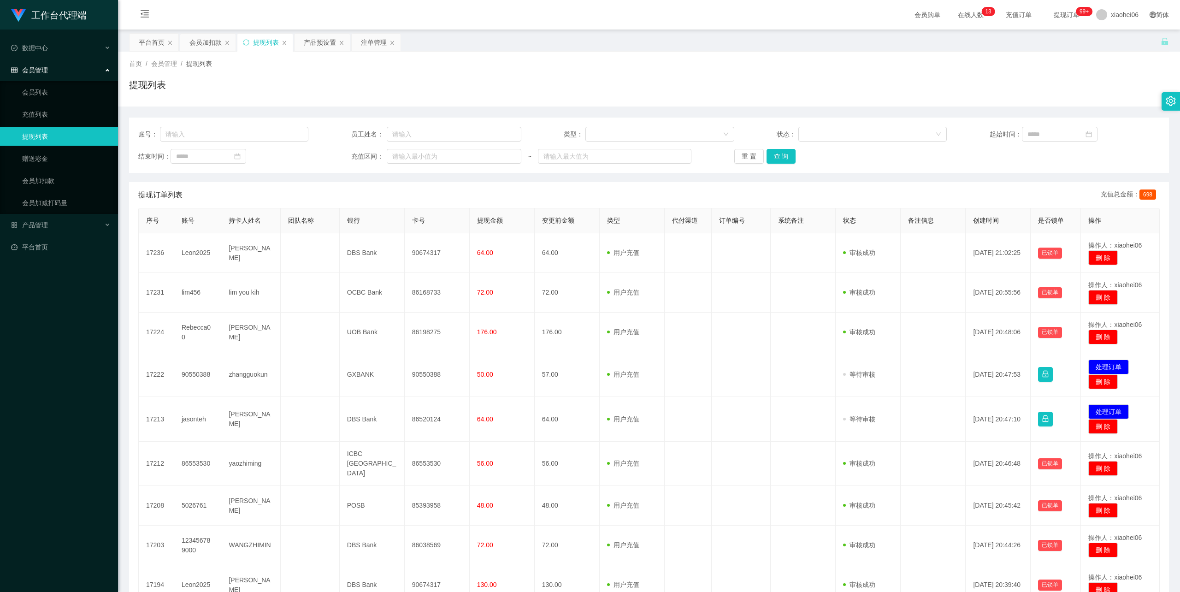
click at [555, 66] on div "首页 / 会员管理 / 提现列表 /" at bounding box center [649, 64] width 1040 height 10
click at [1107, 410] on button "处理订单" at bounding box center [1108, 411] width 41 height 15
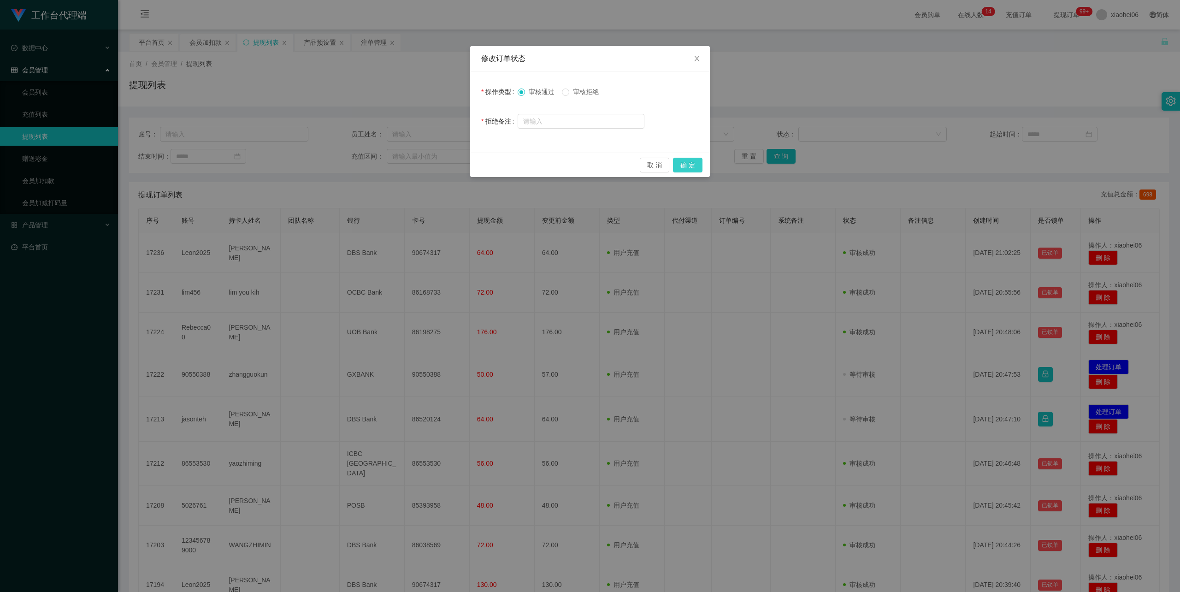
click at [693, 165] on button "确 定" at bounding box center [688, 165] width 30 height 15
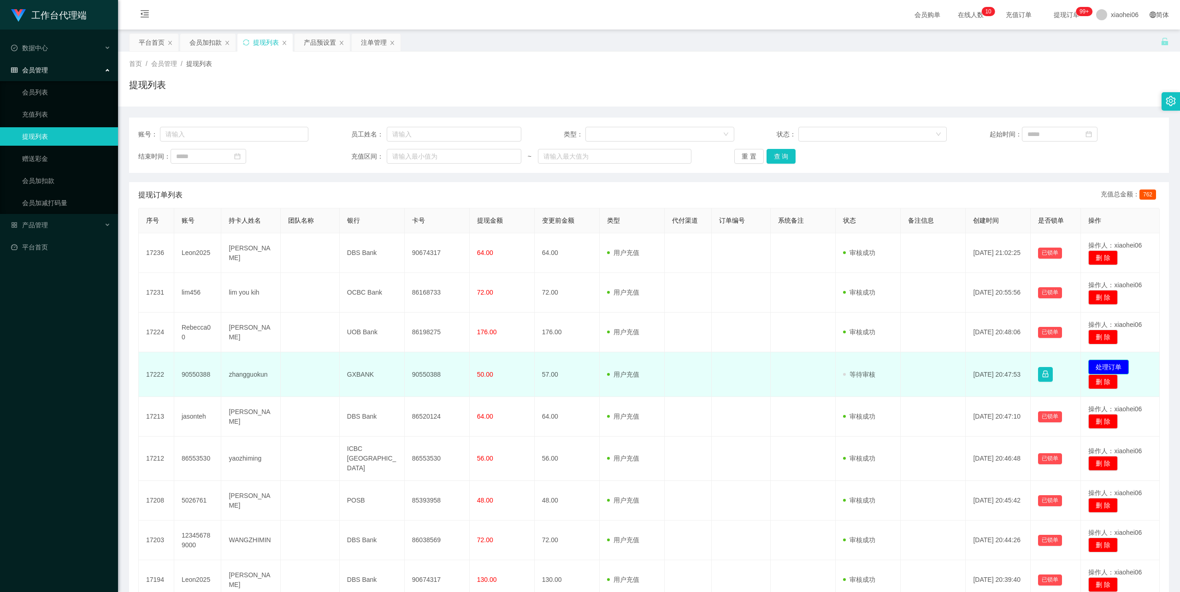
click at [1106, 365] on button "处理订单" at bounding box center [1108, 367] width 41 height 15
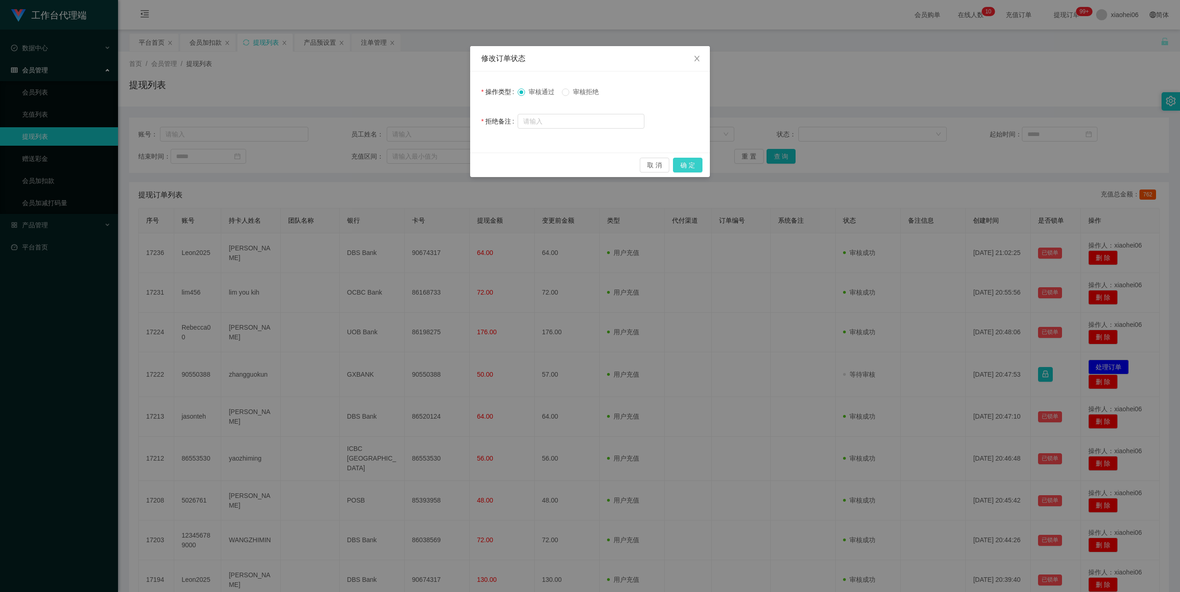
click at [692, 166] on button "确 定" at bounding box center [688, 165] width 30 height 15
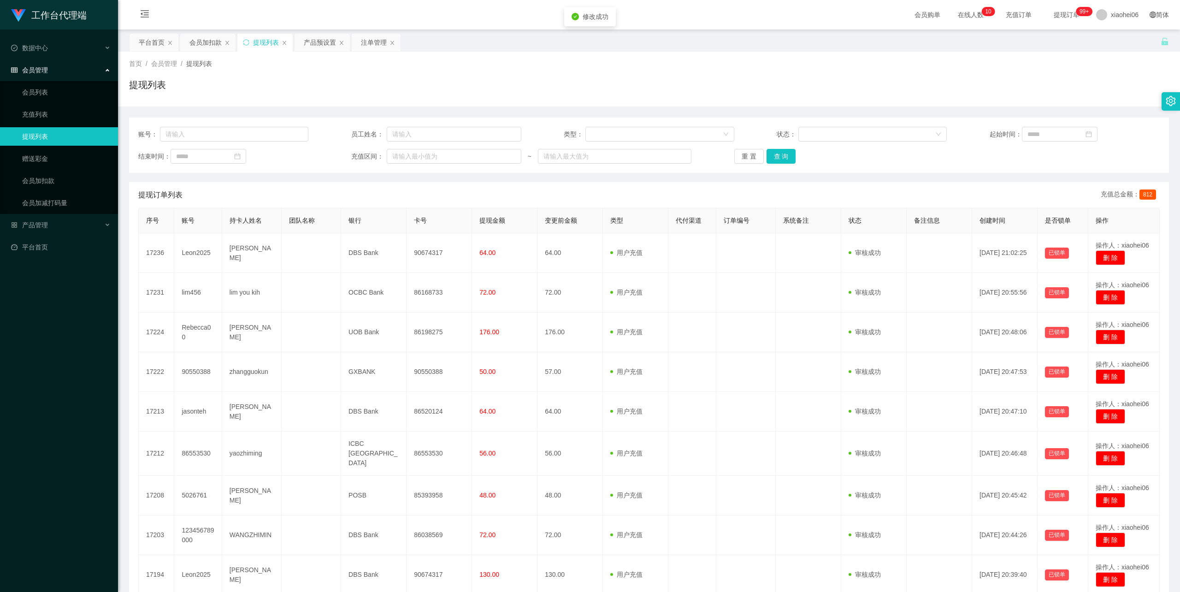
drag, startPoint x: 797, startPoint y: 80, endPoint x: 808, endPoint y: 72, distance: 14.2
click at [797, 80] on div "提现列表" at bounding box center [649, 88] width 1040 height 21
